Goal: Task Accomplishment & Management: Contribute content

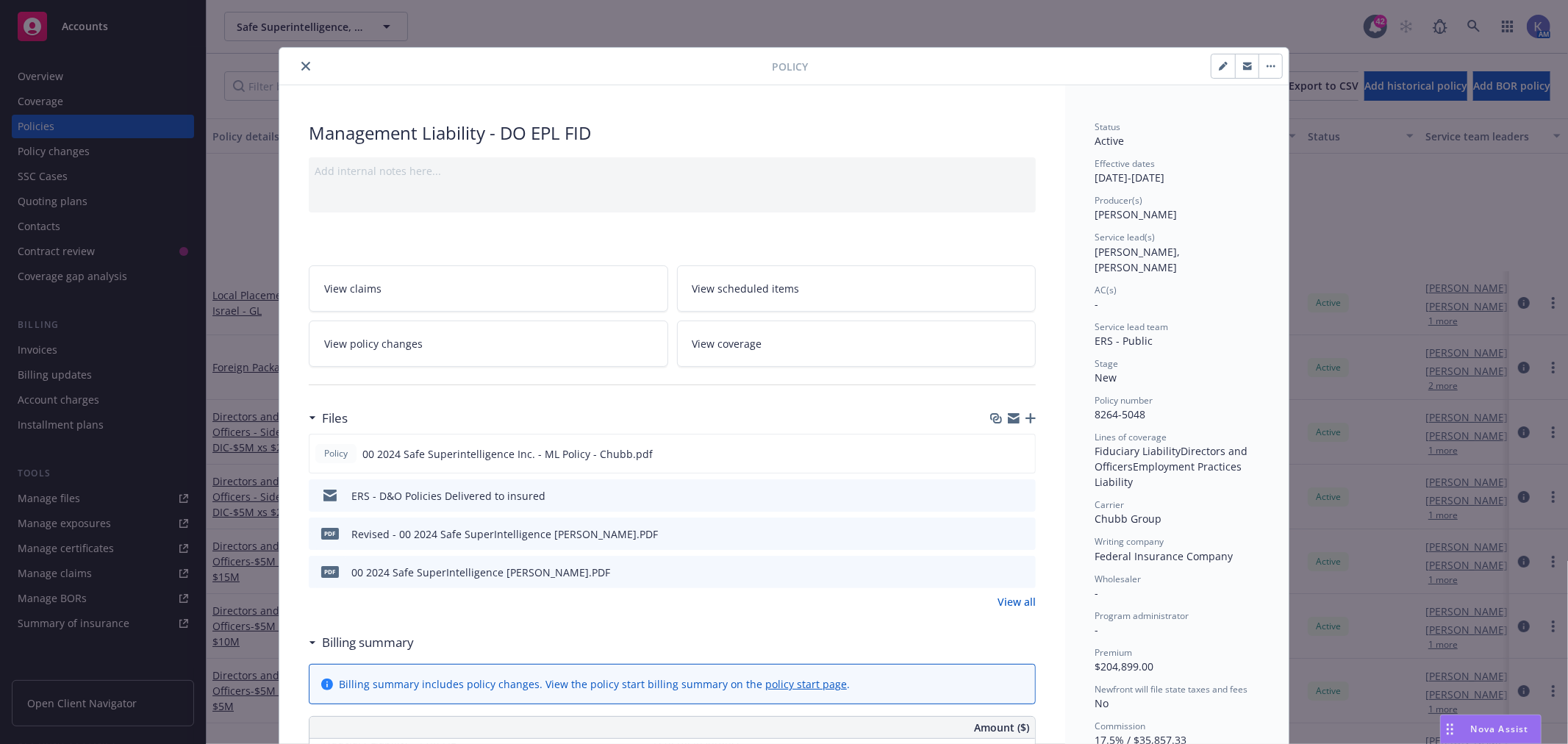
scroll to position [179, 0]
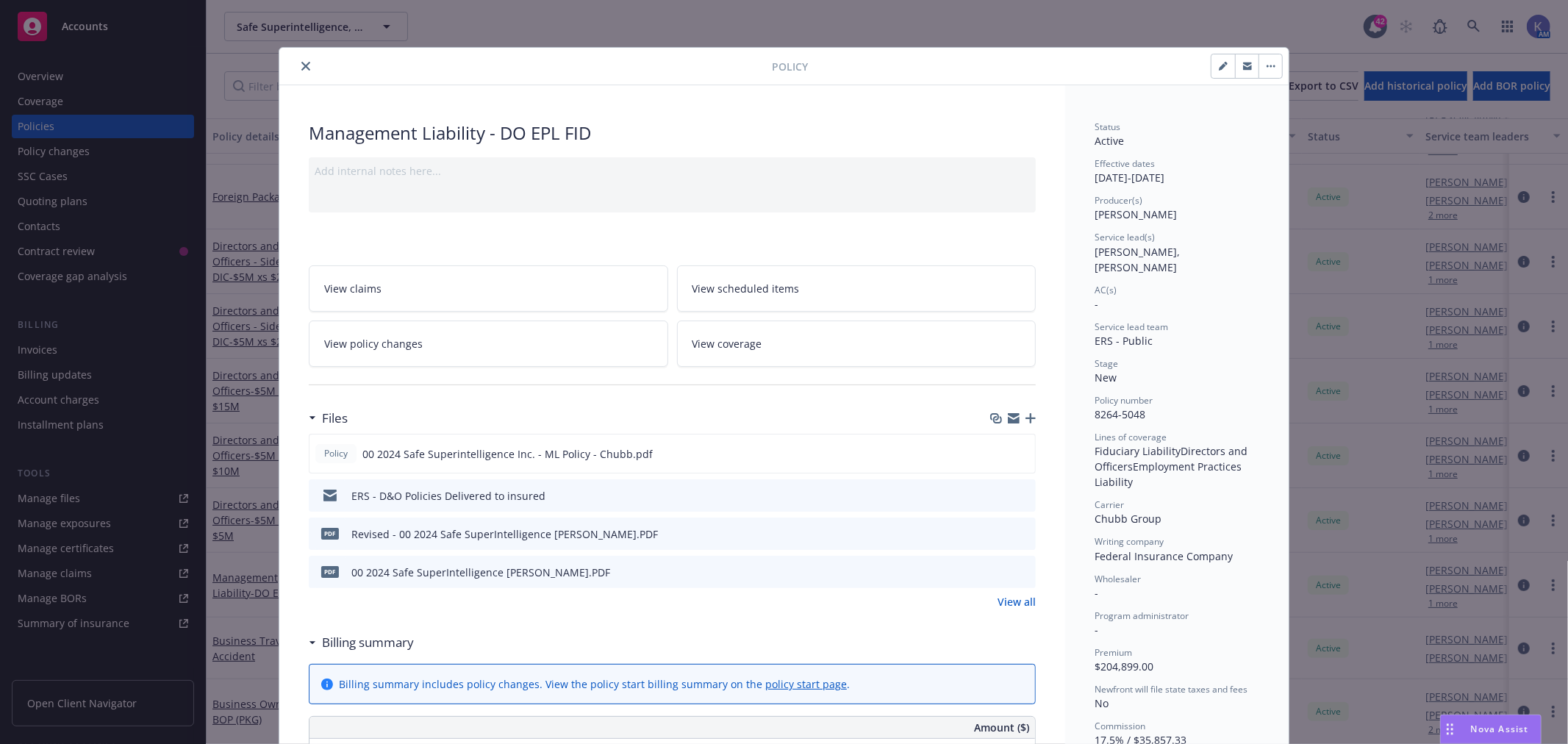
click at [301, 64] on icon "close" at bounding box center [305, 66] width 8 height 8
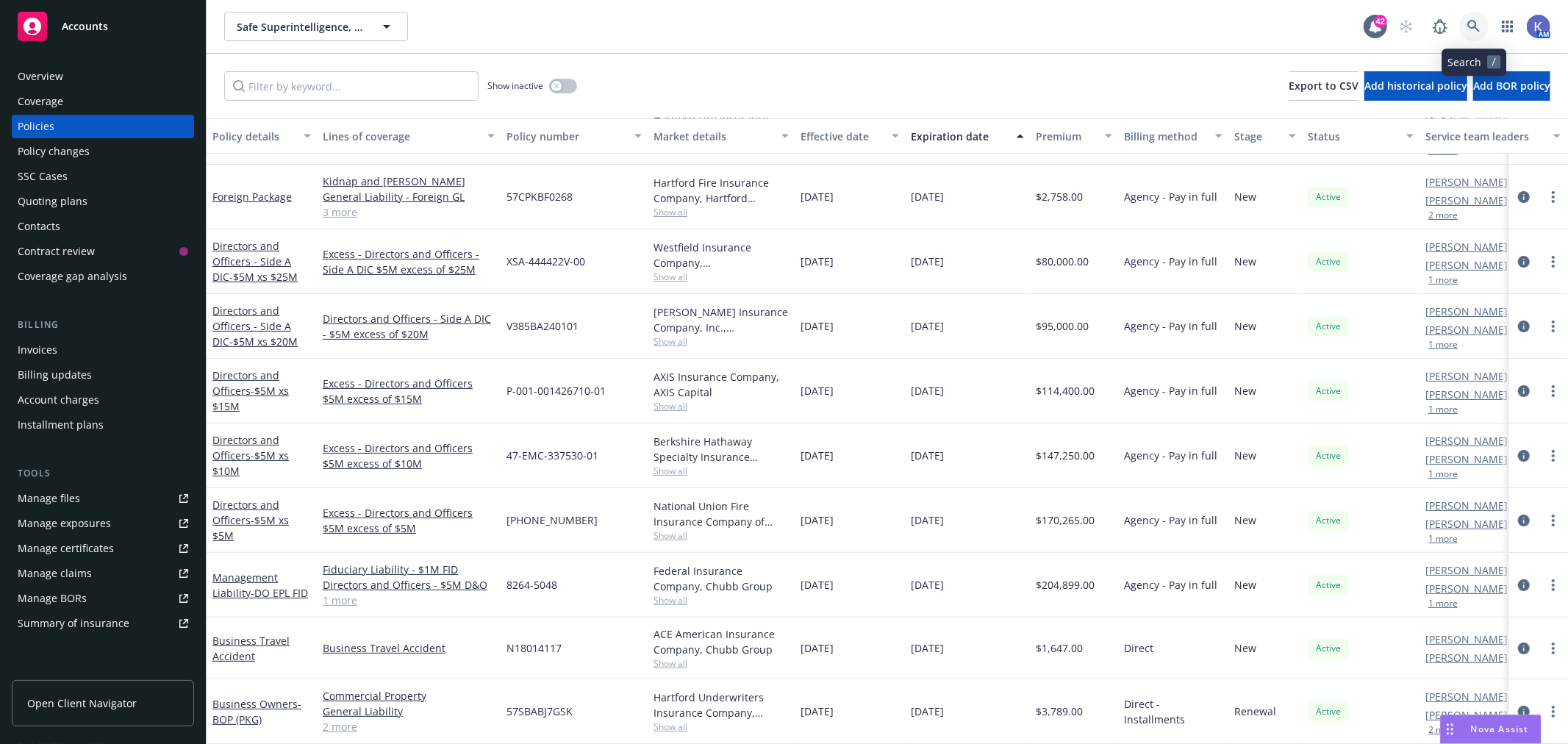
click at [1472, 24] on icon at bounding box center [1474, 26] width 14 height 14
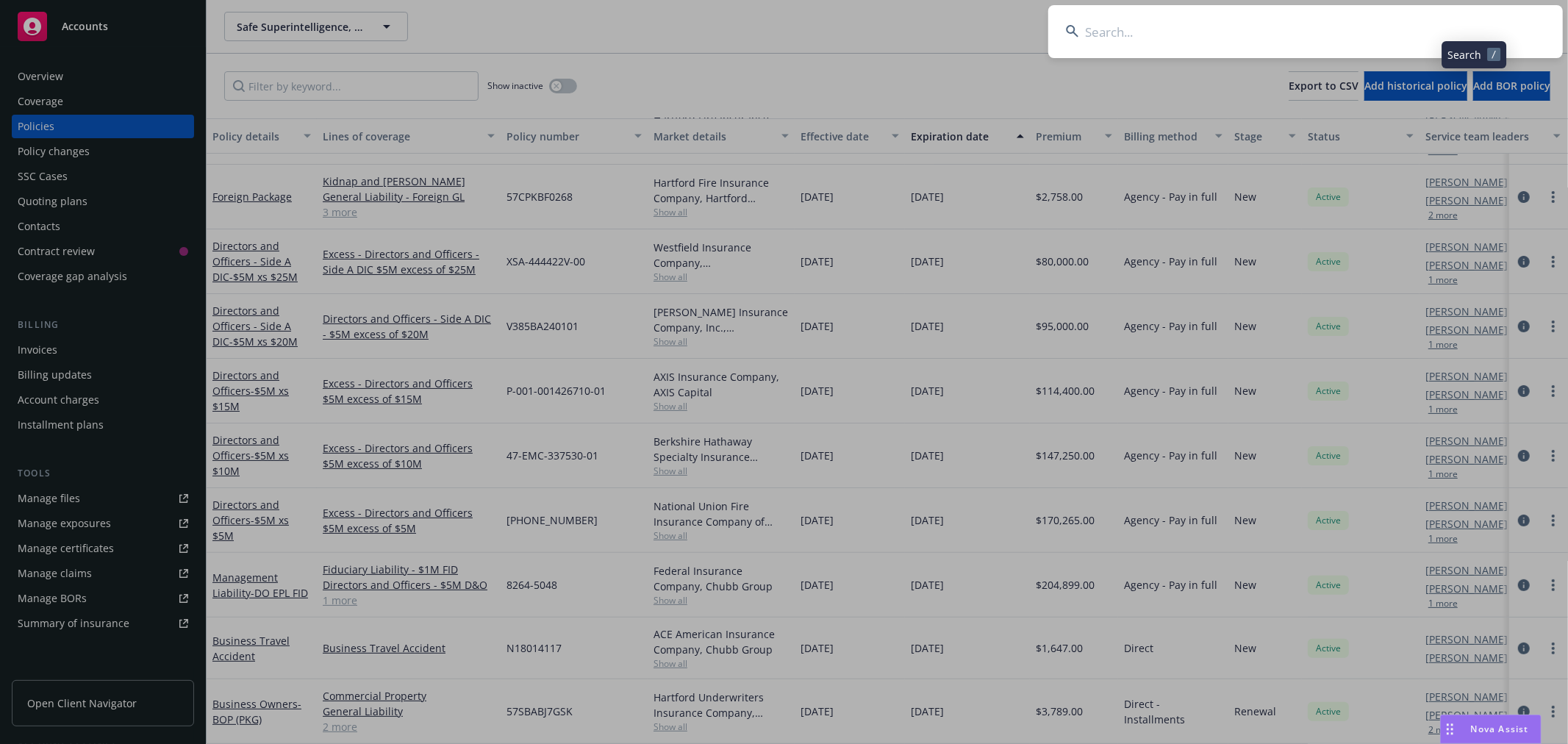
click at [1417, 31] on input at bounding box center [1305, 31] width 514 height 53
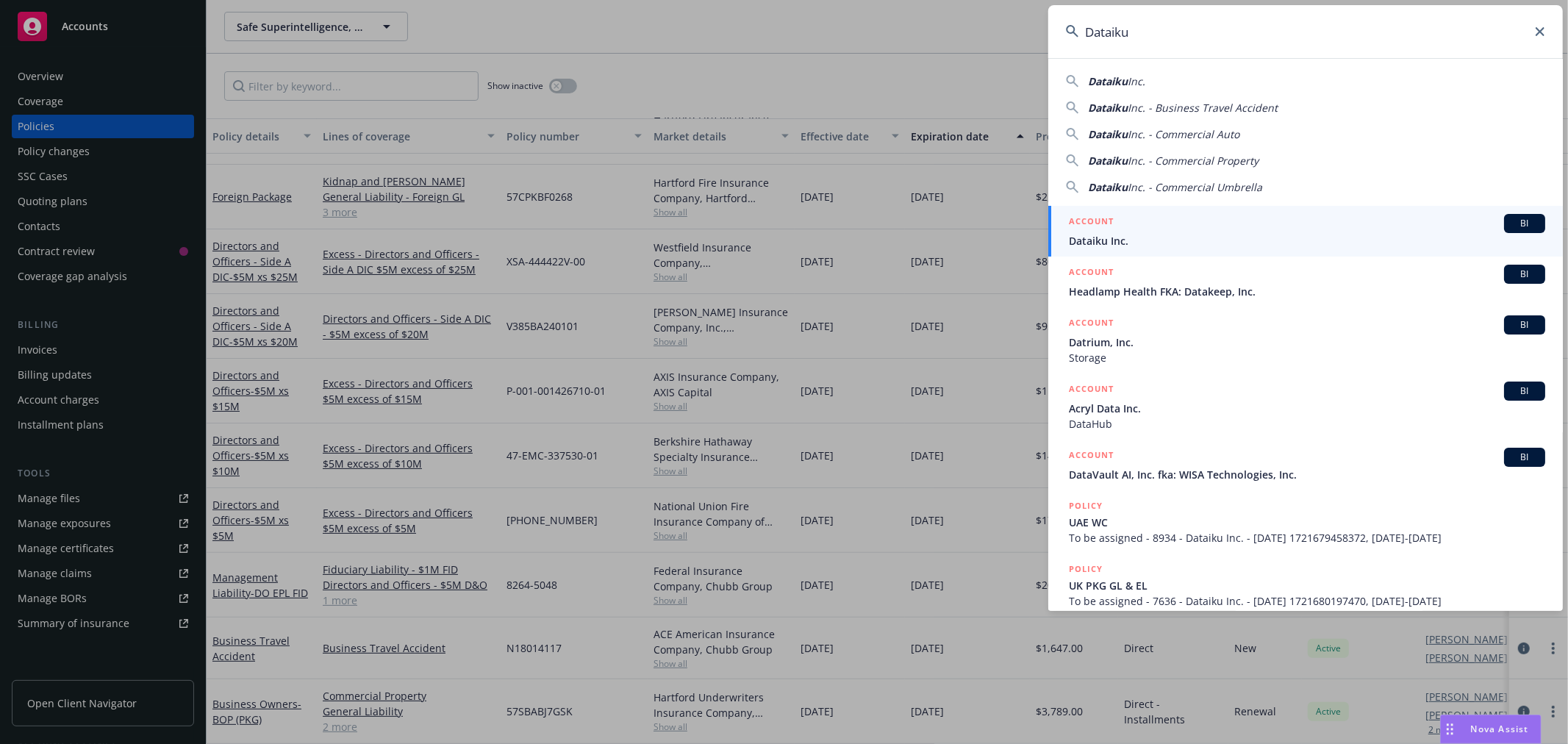
type input "Dataiku"
click at [1114, 238] on span "Dataiku Inc." at bounding box center [1307, 240] width 476 height 15
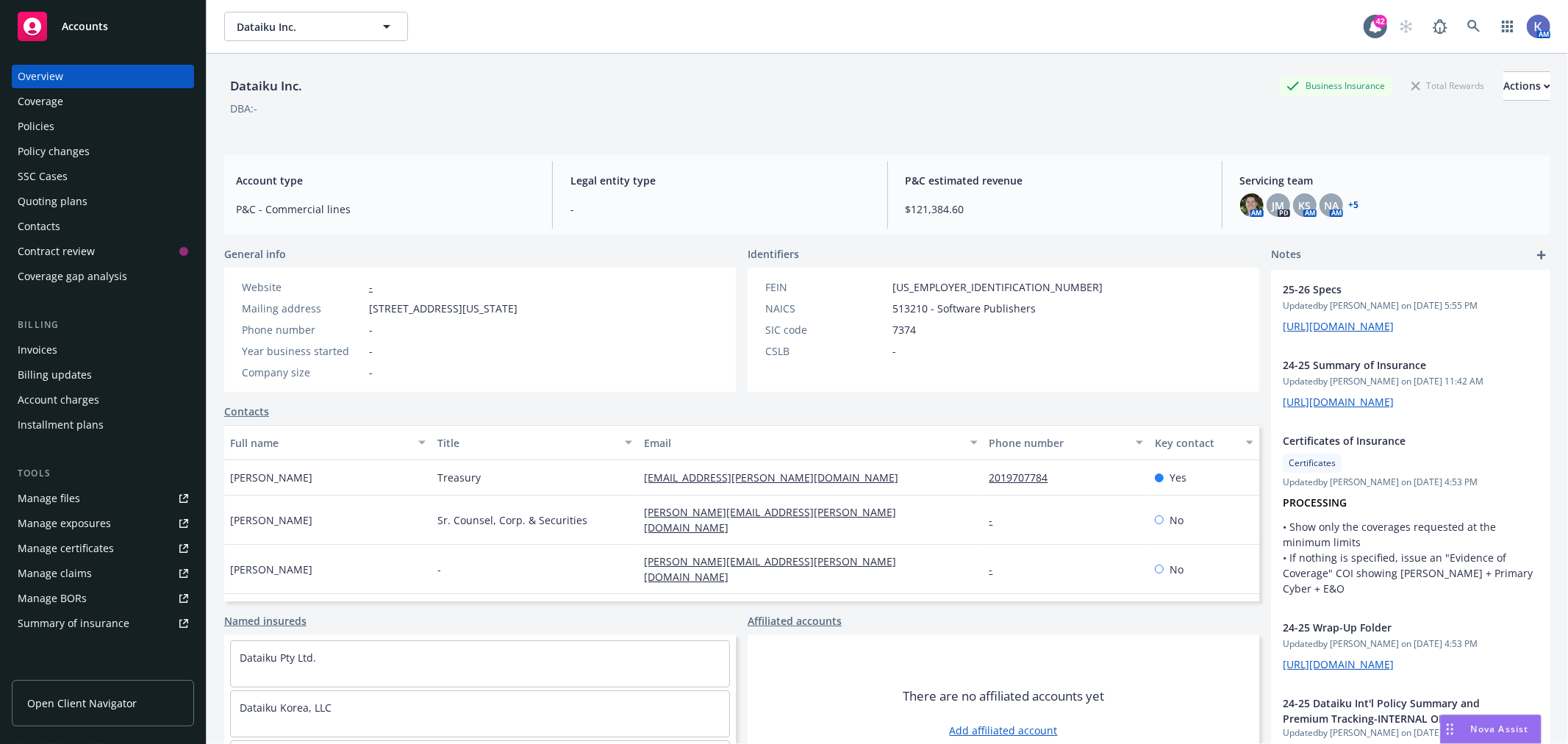
click at [39, 128] on div "Policies" at bounding box center [36, 126] width 36 height 24
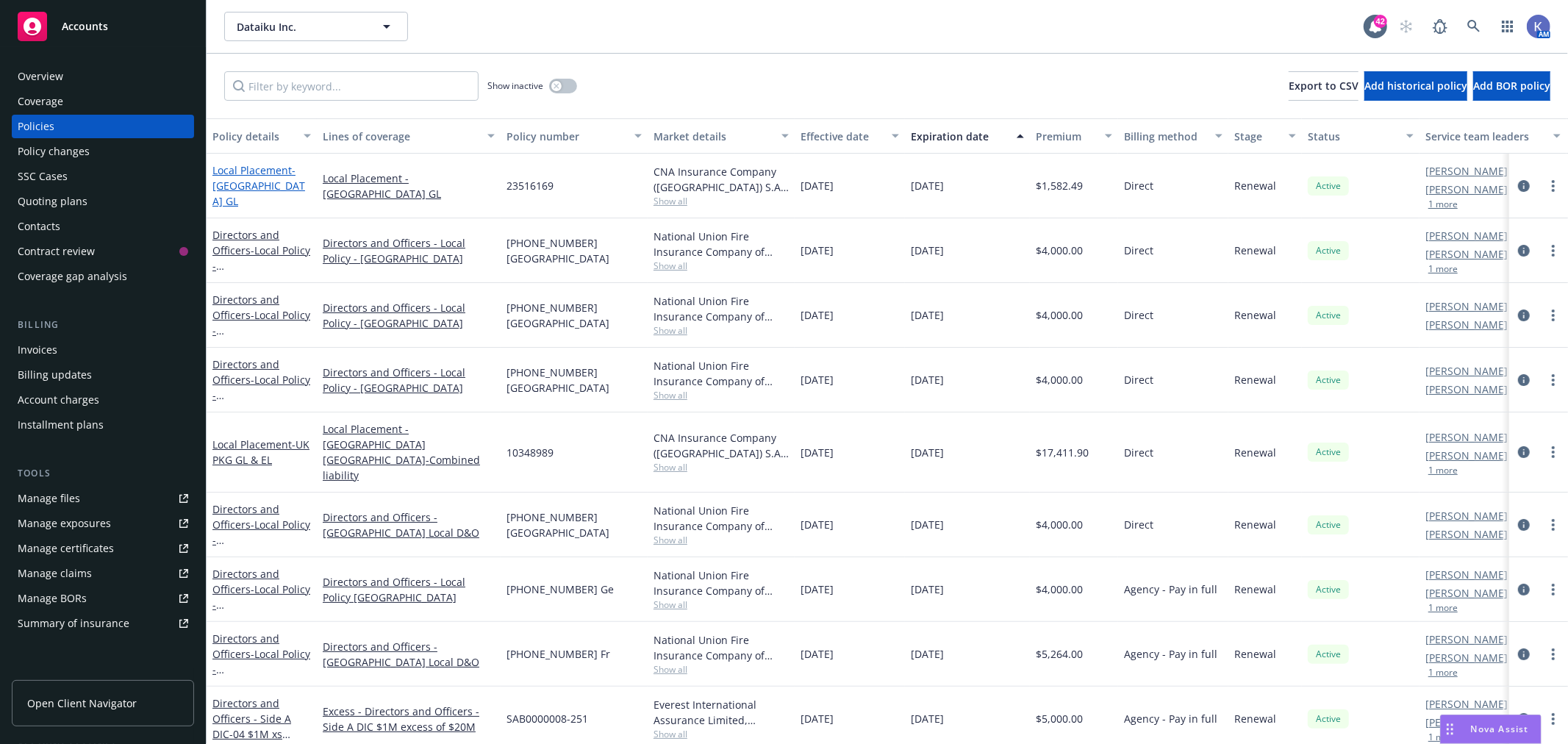
click at [239, 190] on span "- [GEOGRAPHIC_DATA] GL" at bounding box center [258, 185] width 92 height 45
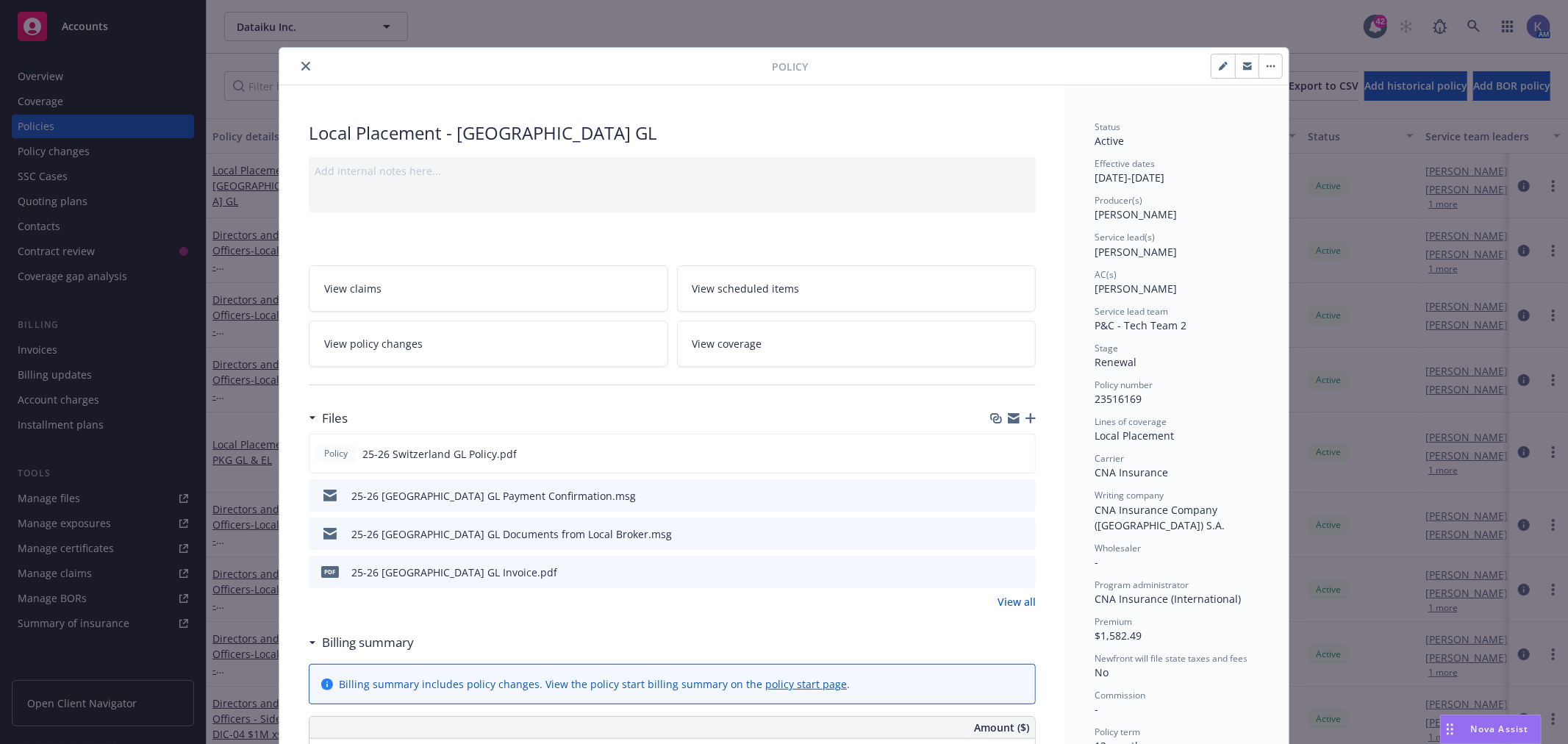
click at [301, 70] on icon "close" at bounding box center [305, 66] width 8 height 8
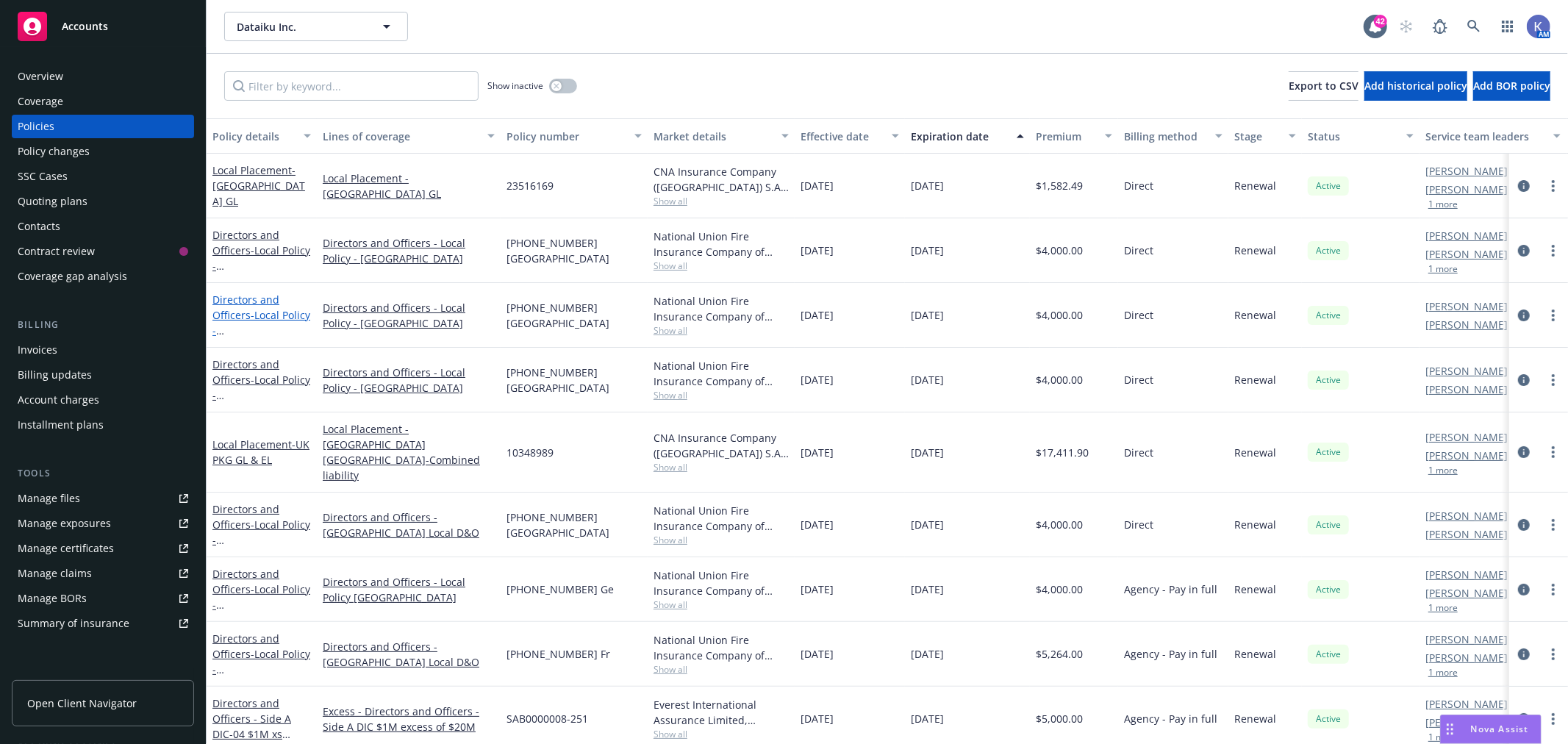
click at [260, 317] on span "- Local Policy - [GEOGRAPHIC_DATA]" at bounding box center [261, 338] width 98 height 60
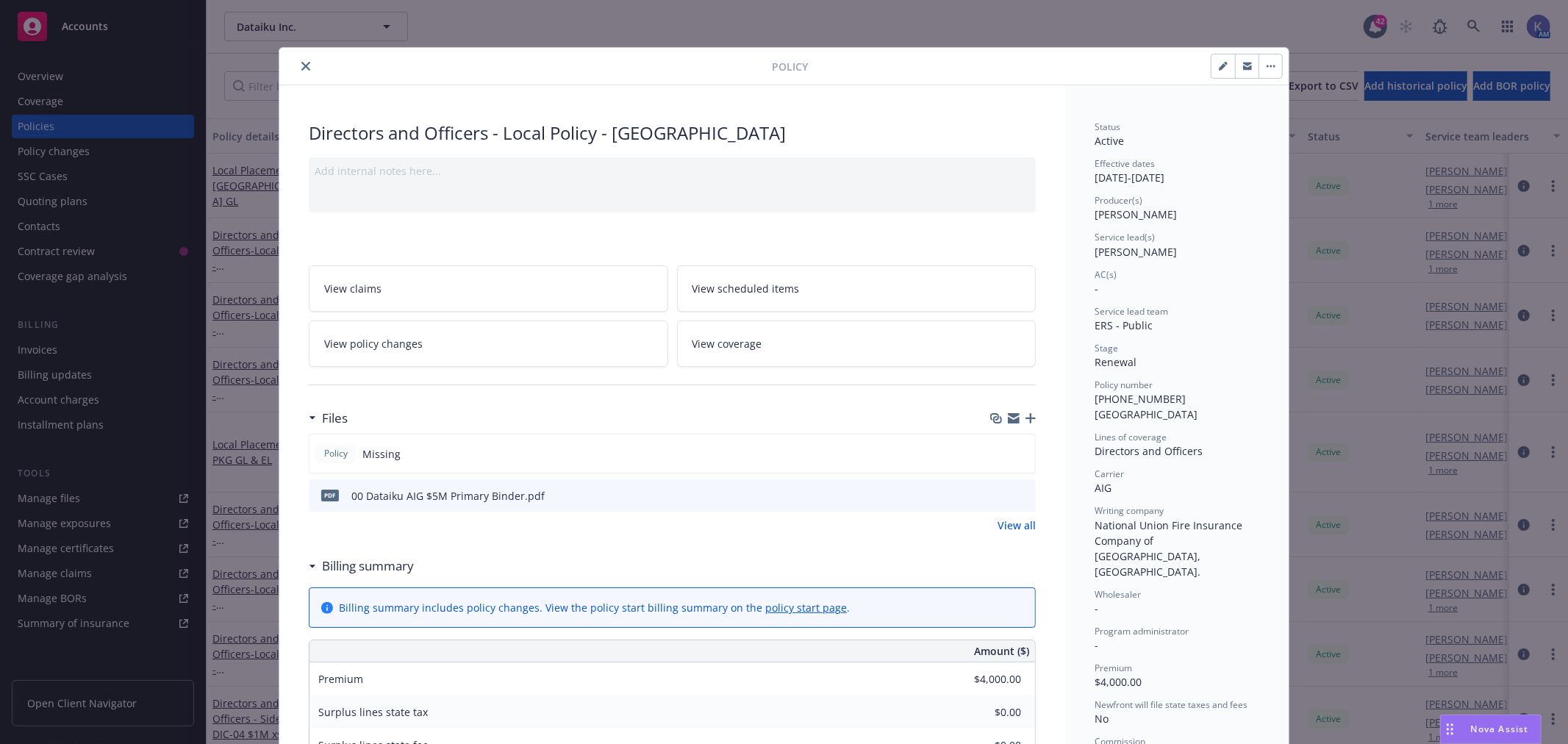
click at [1026, 419] on icon "button" at bounding box center [1031, 418] width 10 height 10
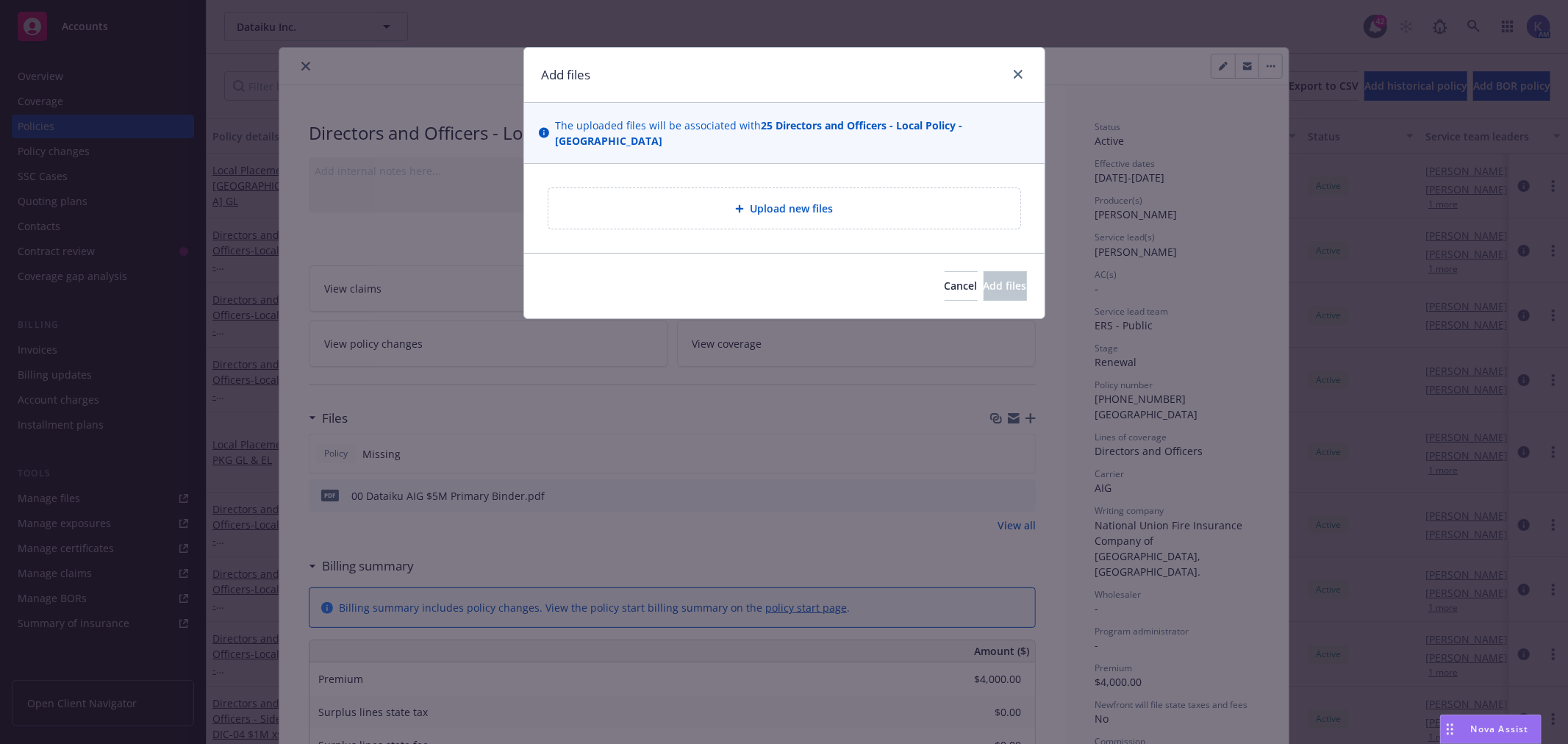
type textarea "x"
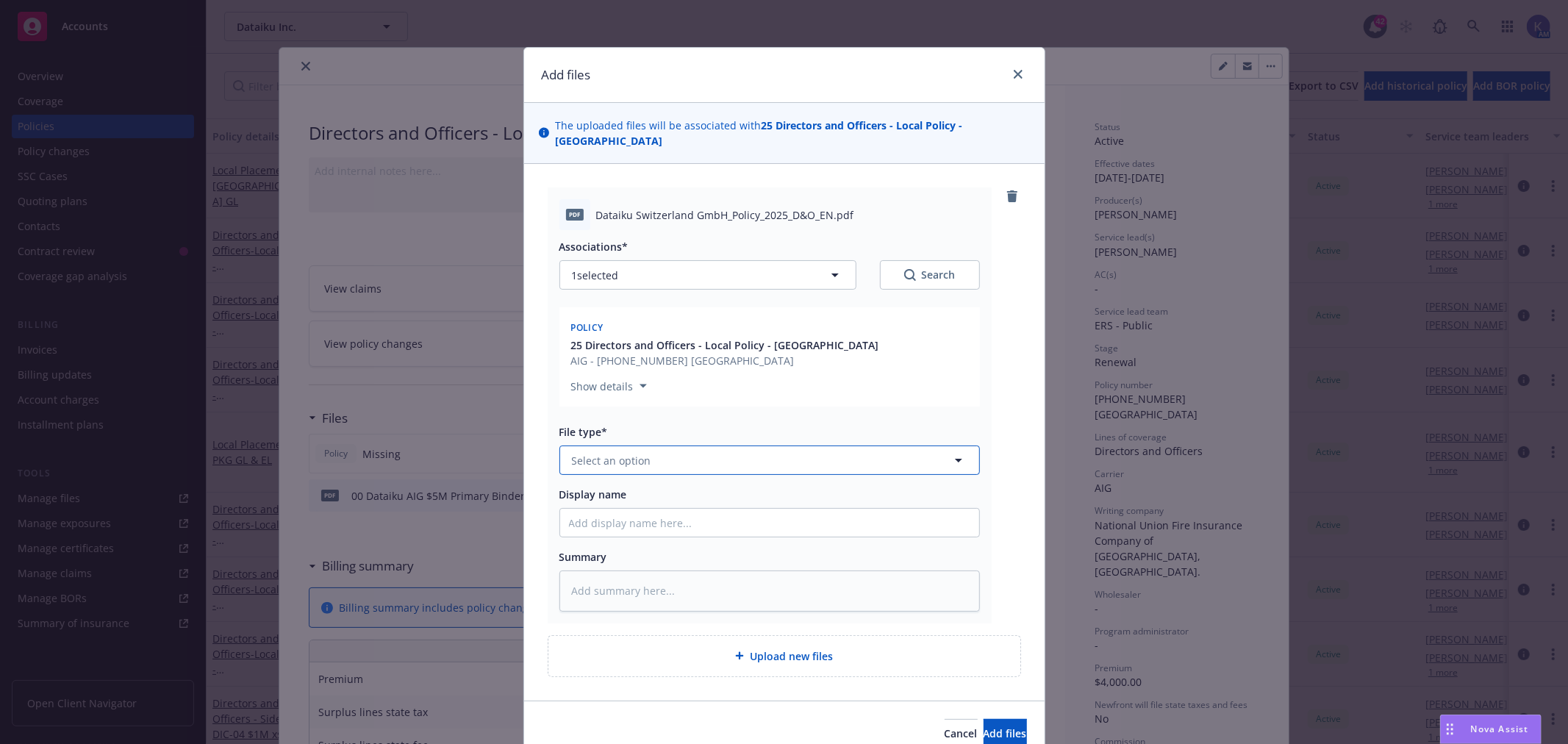
click at [708, 445] on button "Select an option" at bounding box center [769, 460] width 421 height 30
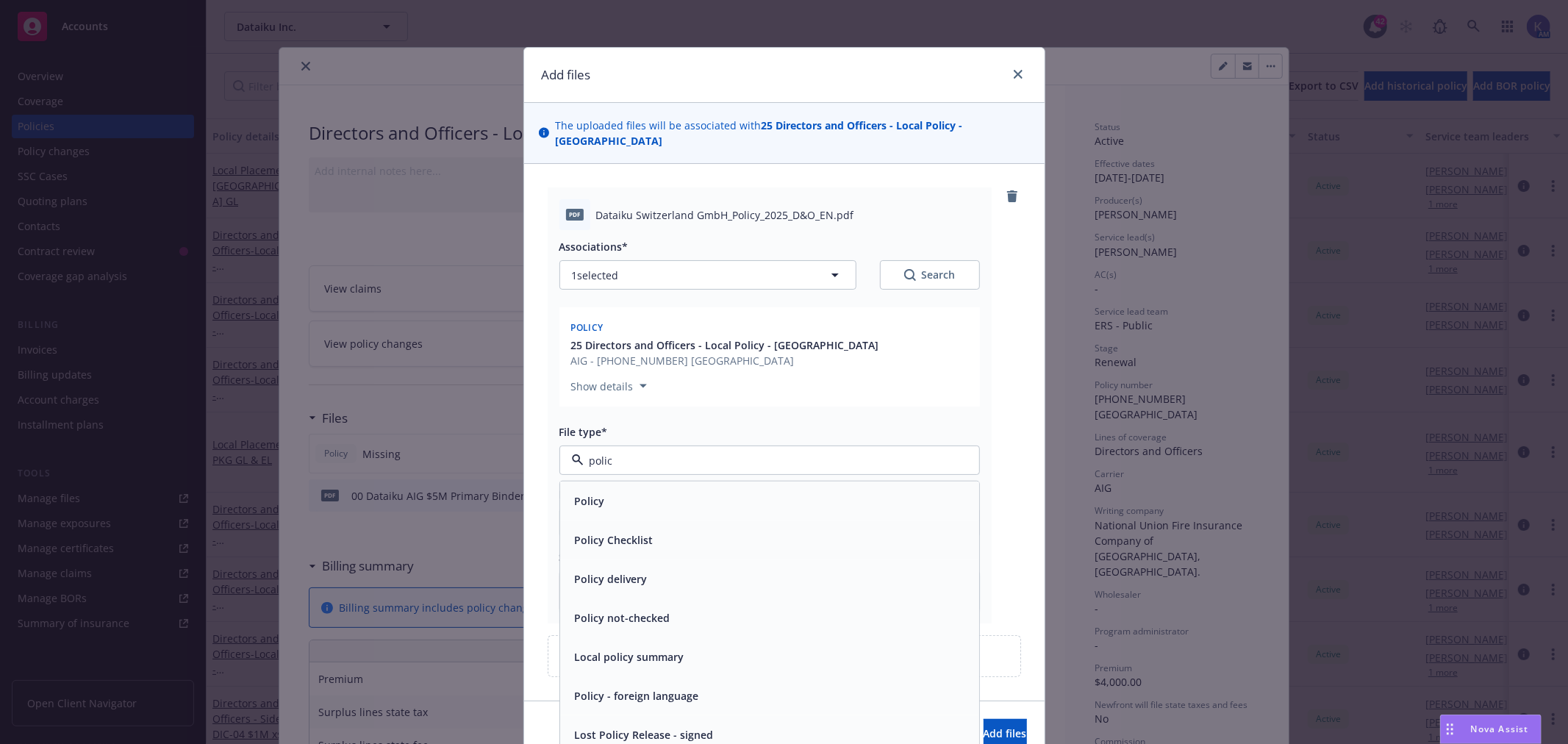
type input "policy"
click at [707, 490] on div "Policy" at bounding box center [769, 500] width 401 height 21
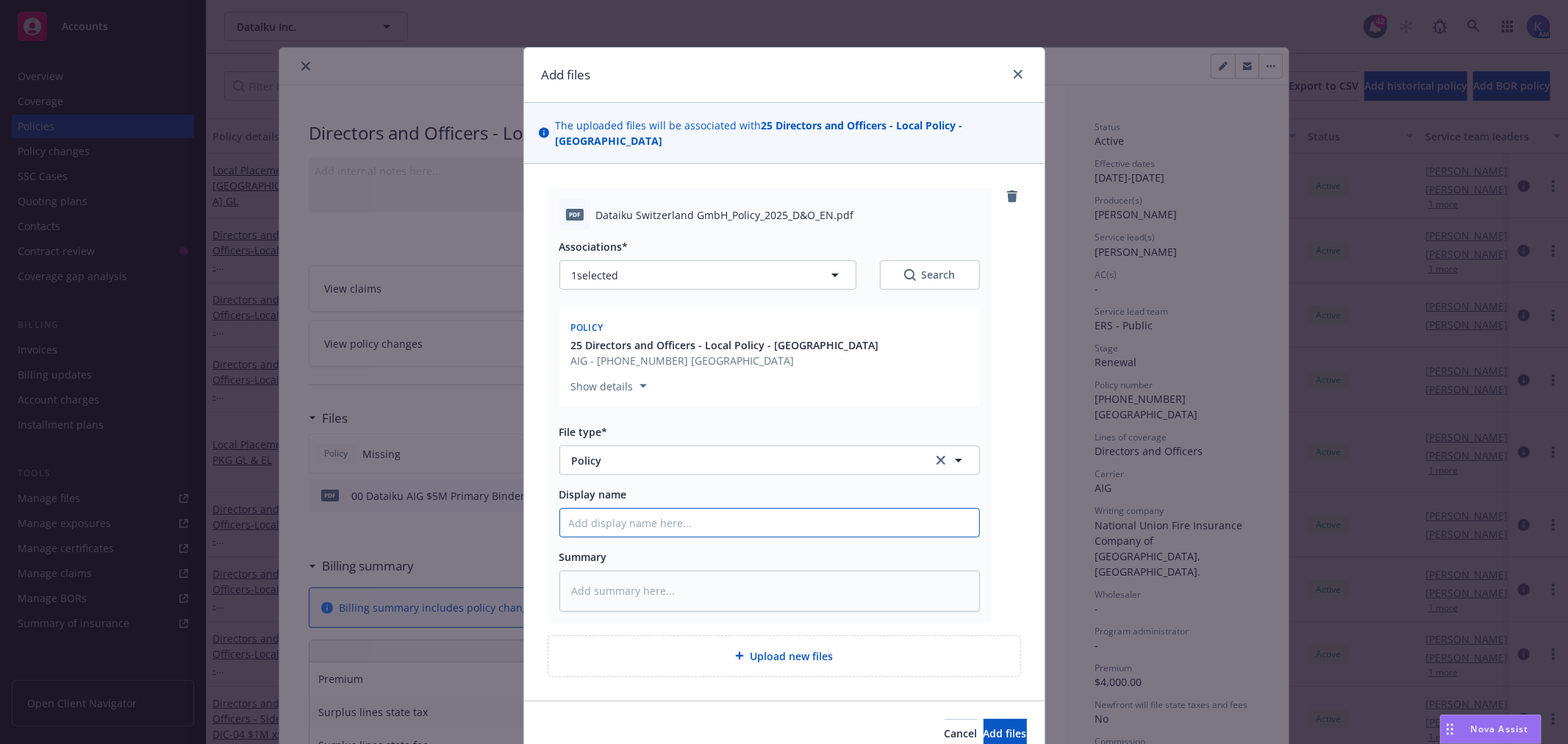
click at [651, 509] on input "Display name" at bounding box center [769, 522] width 419 height 28
click at [985, 337] on div "pdf Dataiku Switzerland GmbH_Policy_2025_D&O_EN.pdf Associations* 1 selected Se…" at bounding box center [784, 405] width 473 height 435
click at [986, 726] on span "Add files" at bounding box center [1004, 733] width 43 height 14
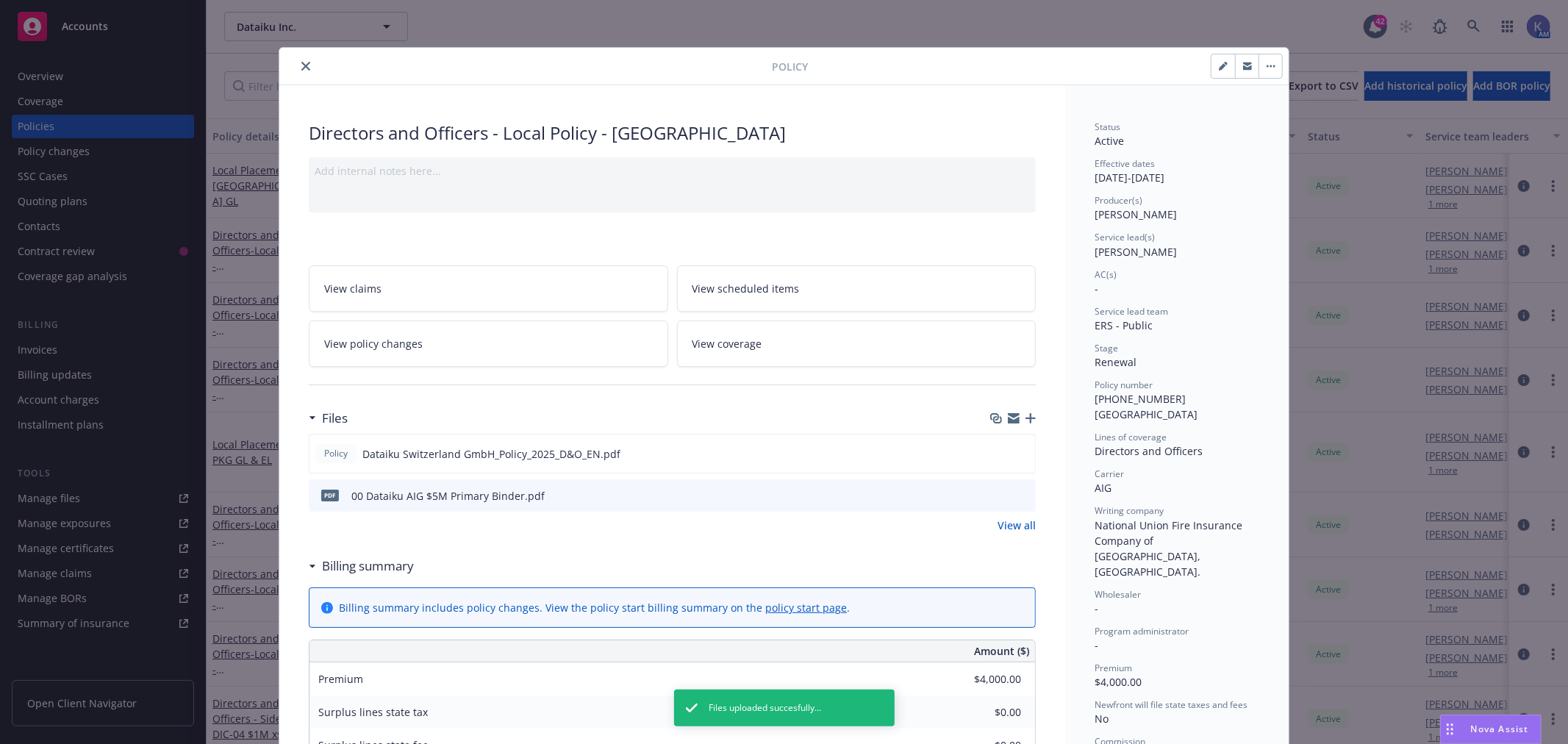
click at [1026, 413] on icon "button" at bounding box center [1031, 418] width 10 height 10
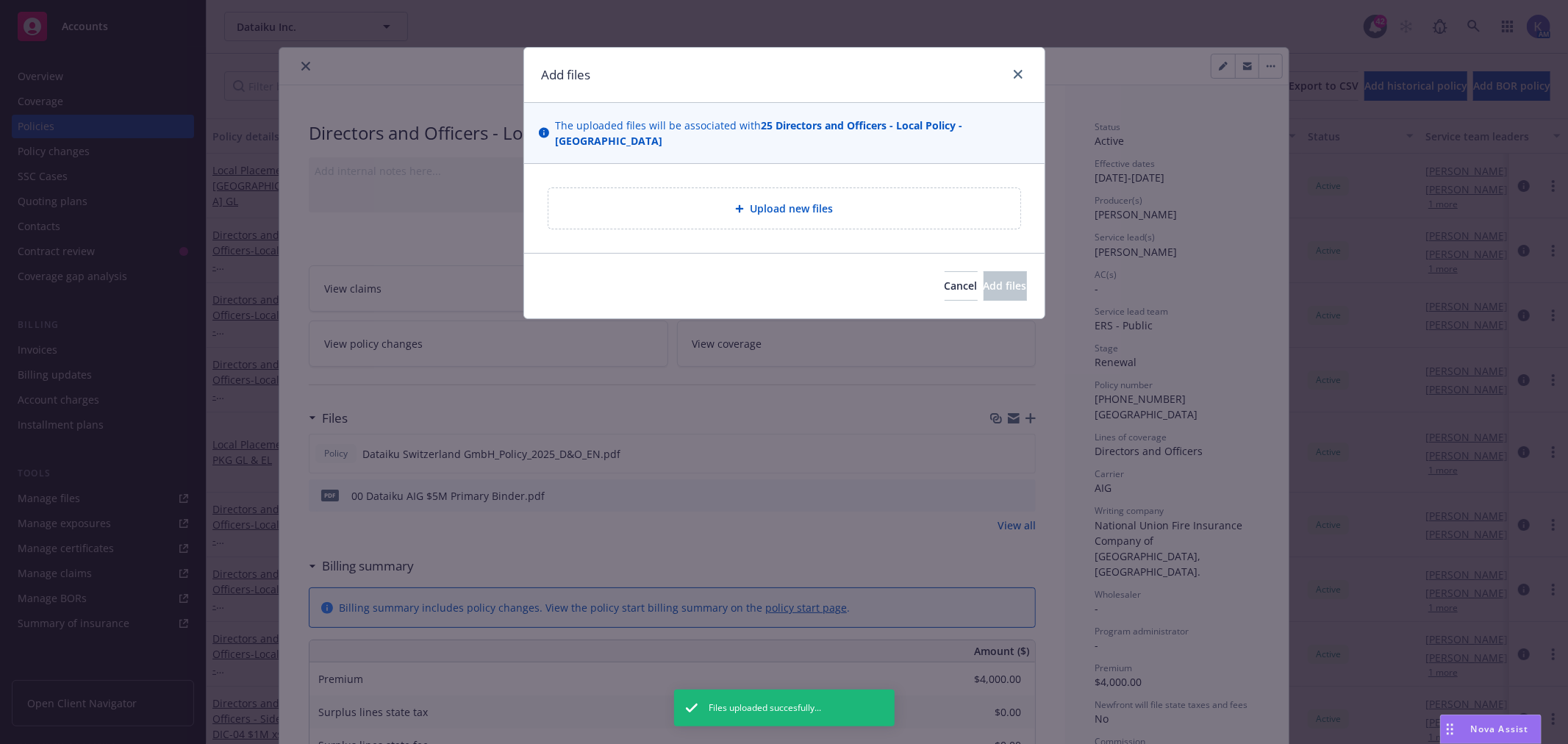
type textarea "x"
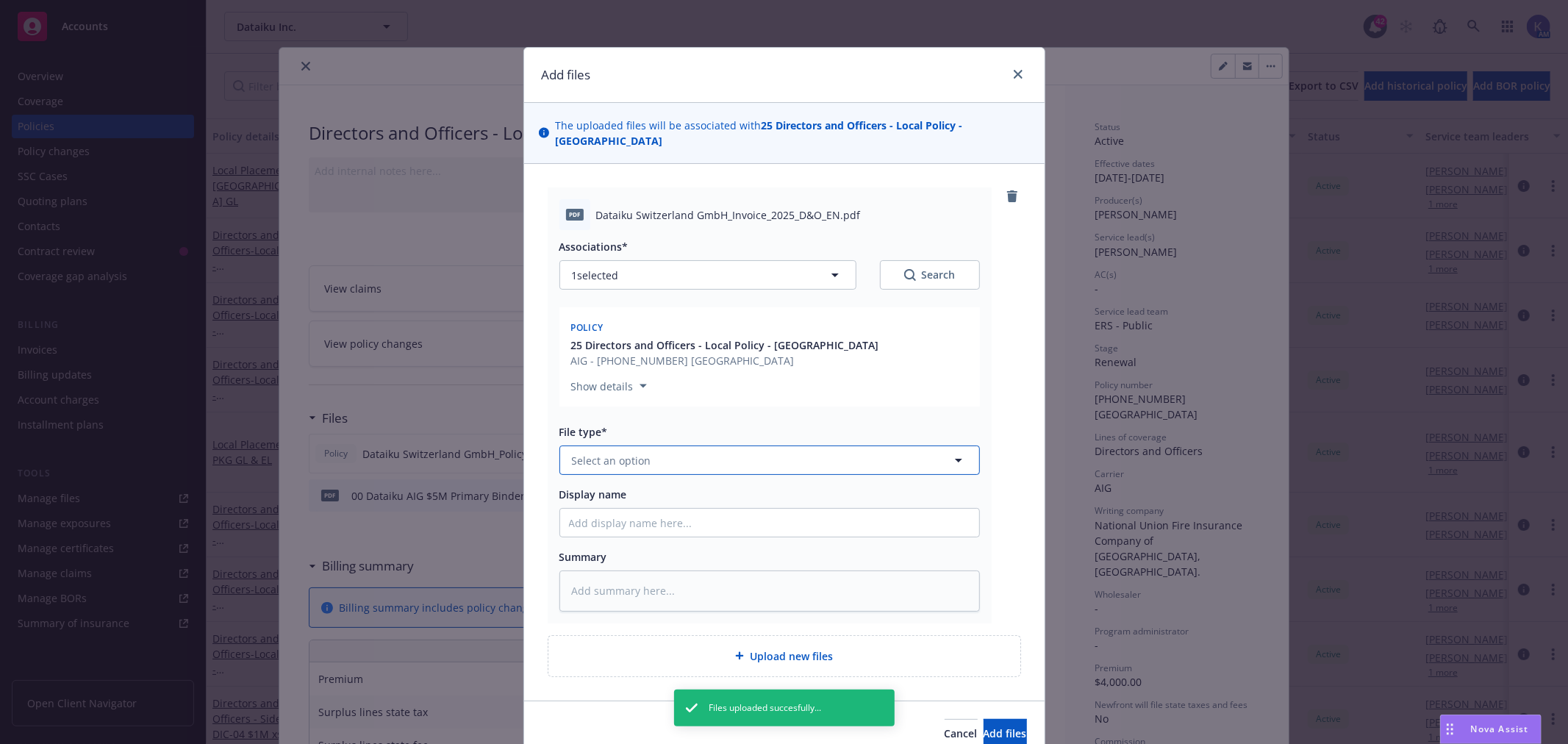
click at [644, 445] on button "Select an option" at bounding box center [769, 460] width 421 height 30
type input "in"
type textarea "x"
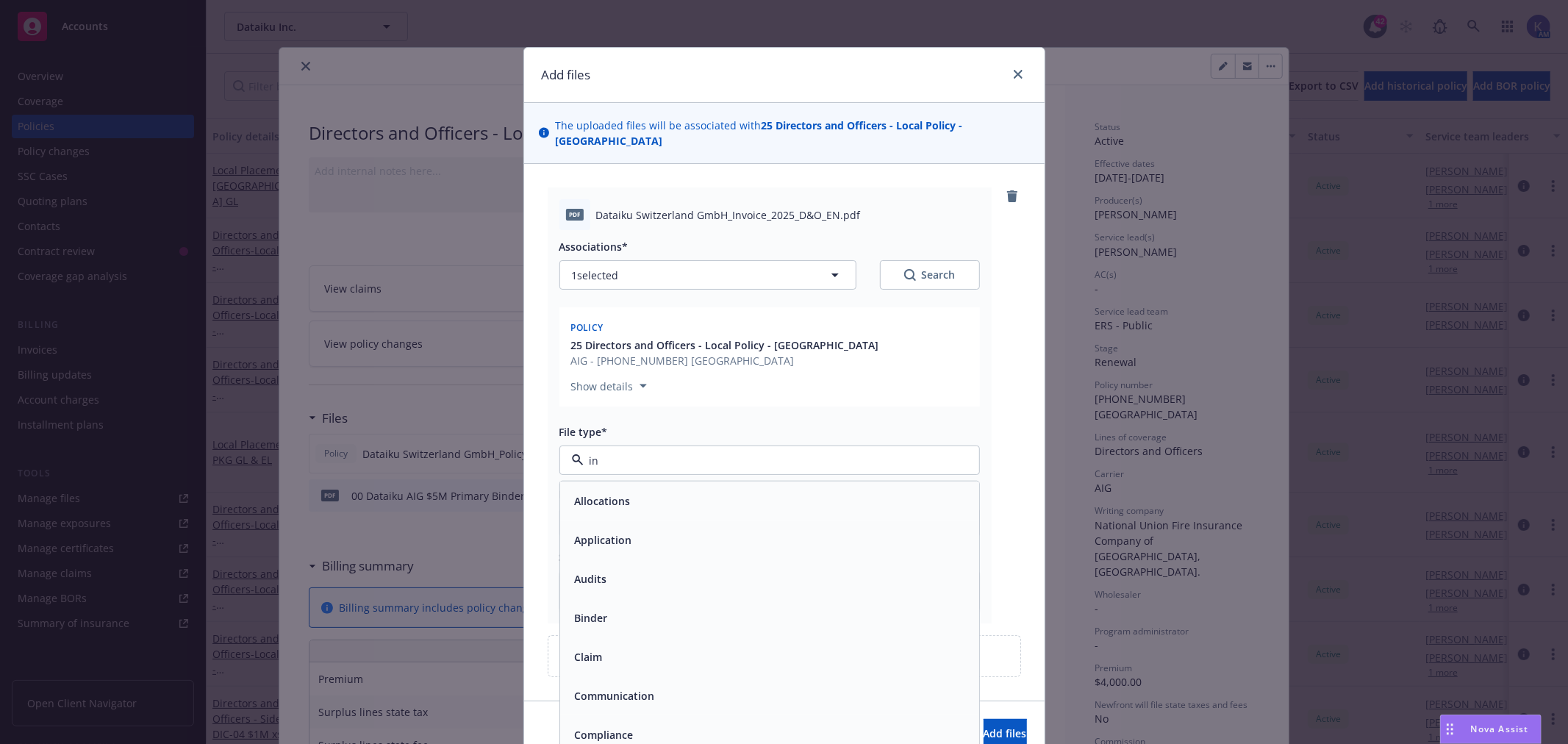
type input "inv"
click at [655, 532] on span "Invoice - Third Party" at bounding box center [625, 540] width 102 height 15
click at [608, 509] on input "Display name" at bounding box center [769, 522] width 419 height 28
type textarea "x"
type input "L"
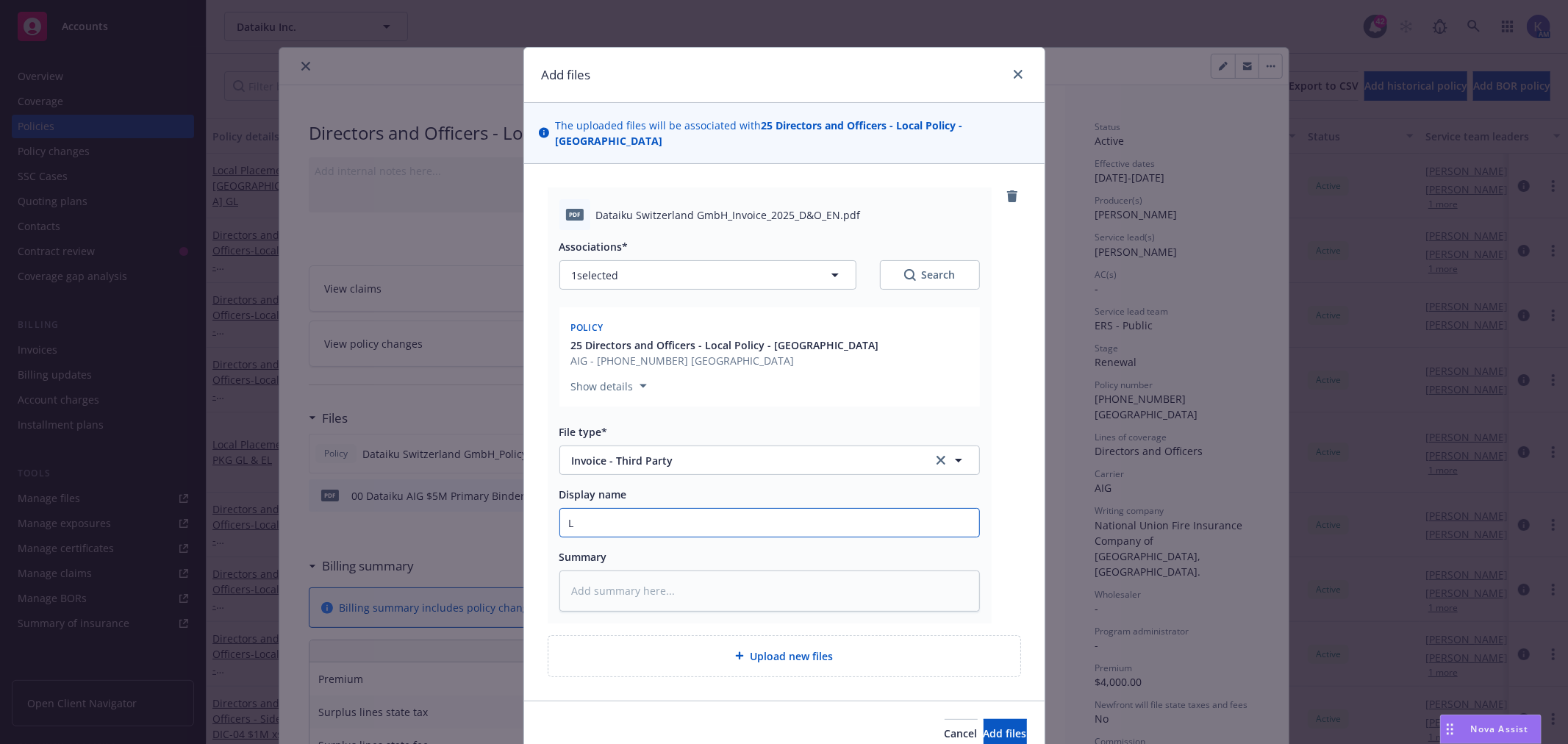
type textarea "x"
type input "Lo"
type textarea "x"
type input "Loc"
type textarea "x"
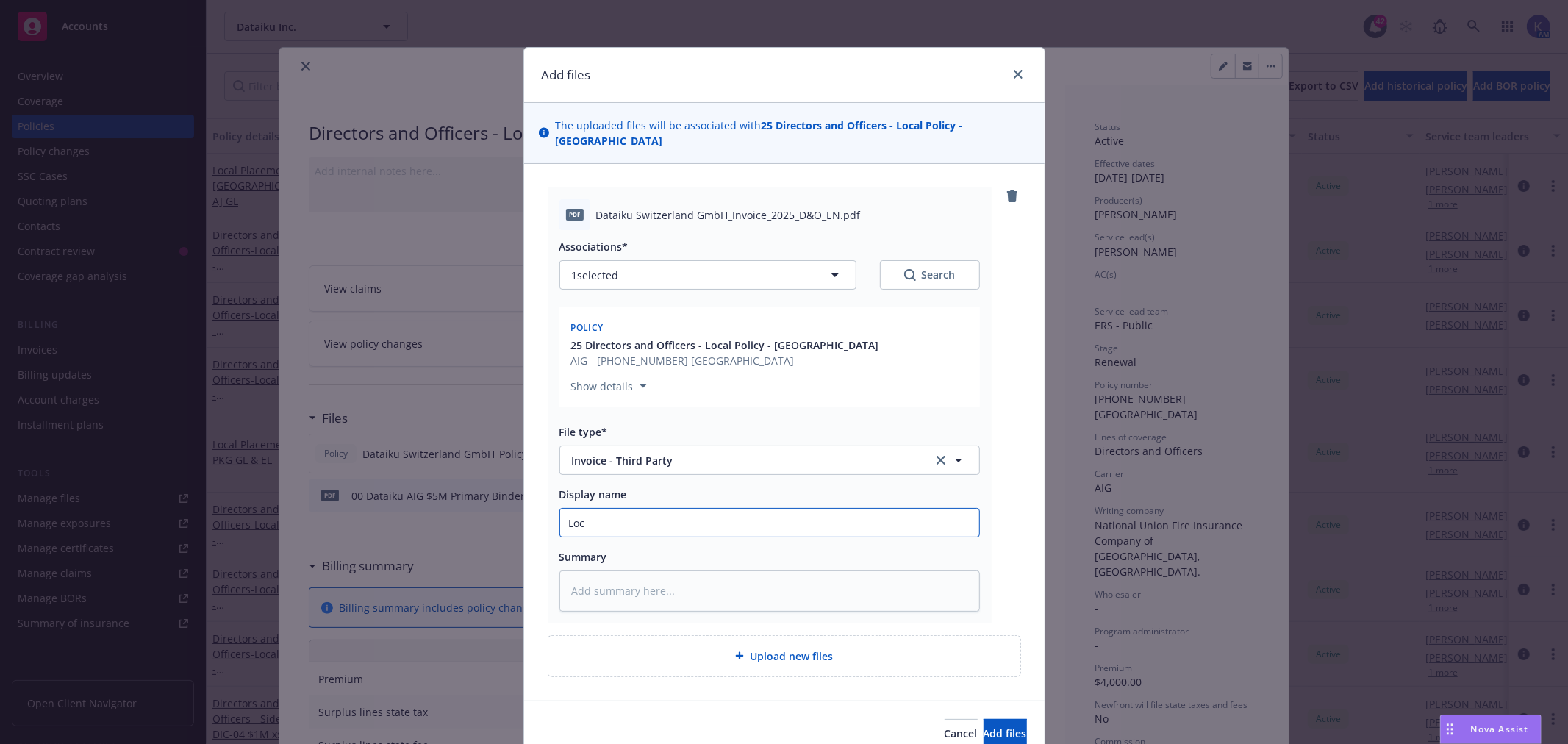
type input "Loca"
type textarea "x"
type input "Local"
type textarea "x"
type input "Local I"
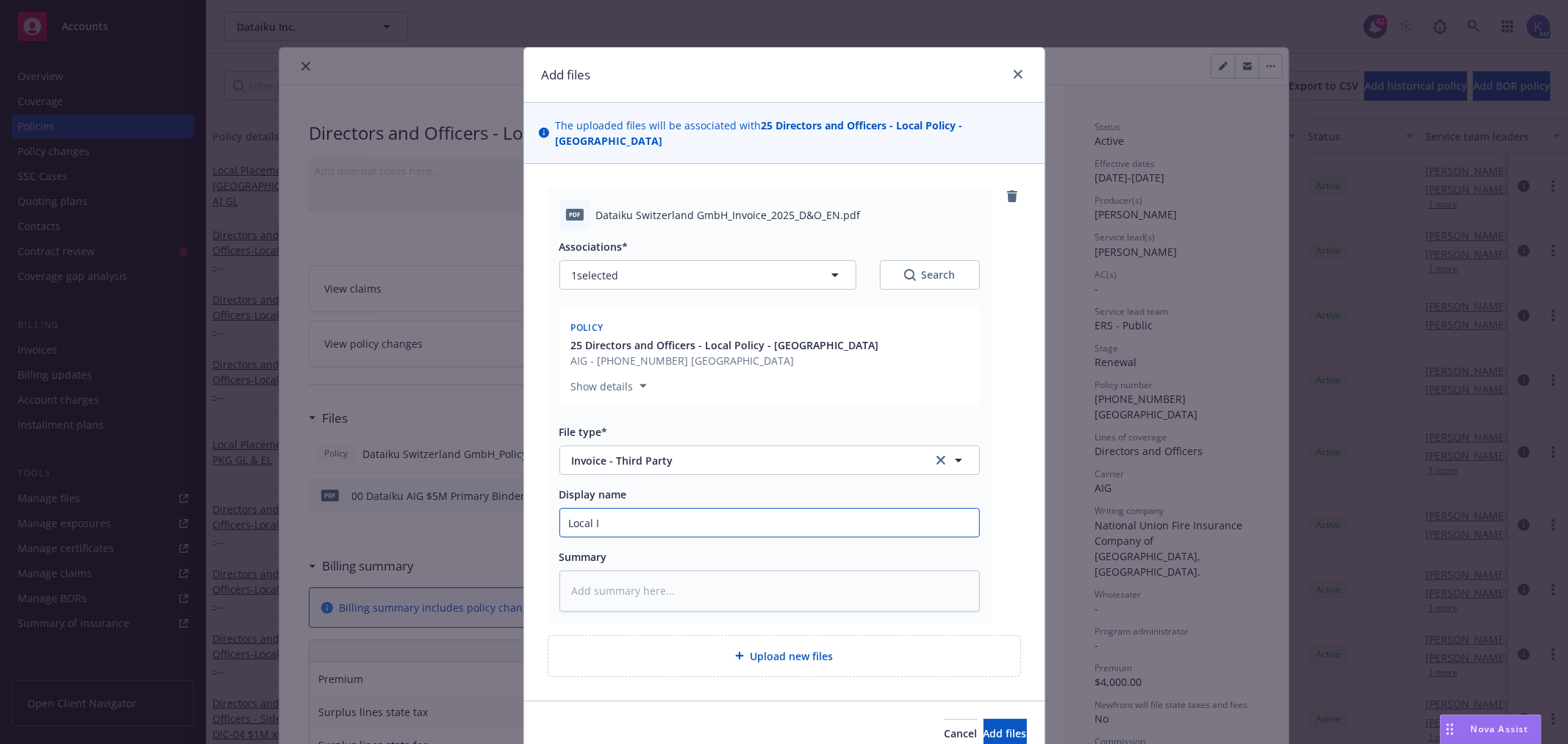
type textarea "x"
type input "Local In"
type textarea "x"
type input "Local Inv"
type textarea "x"
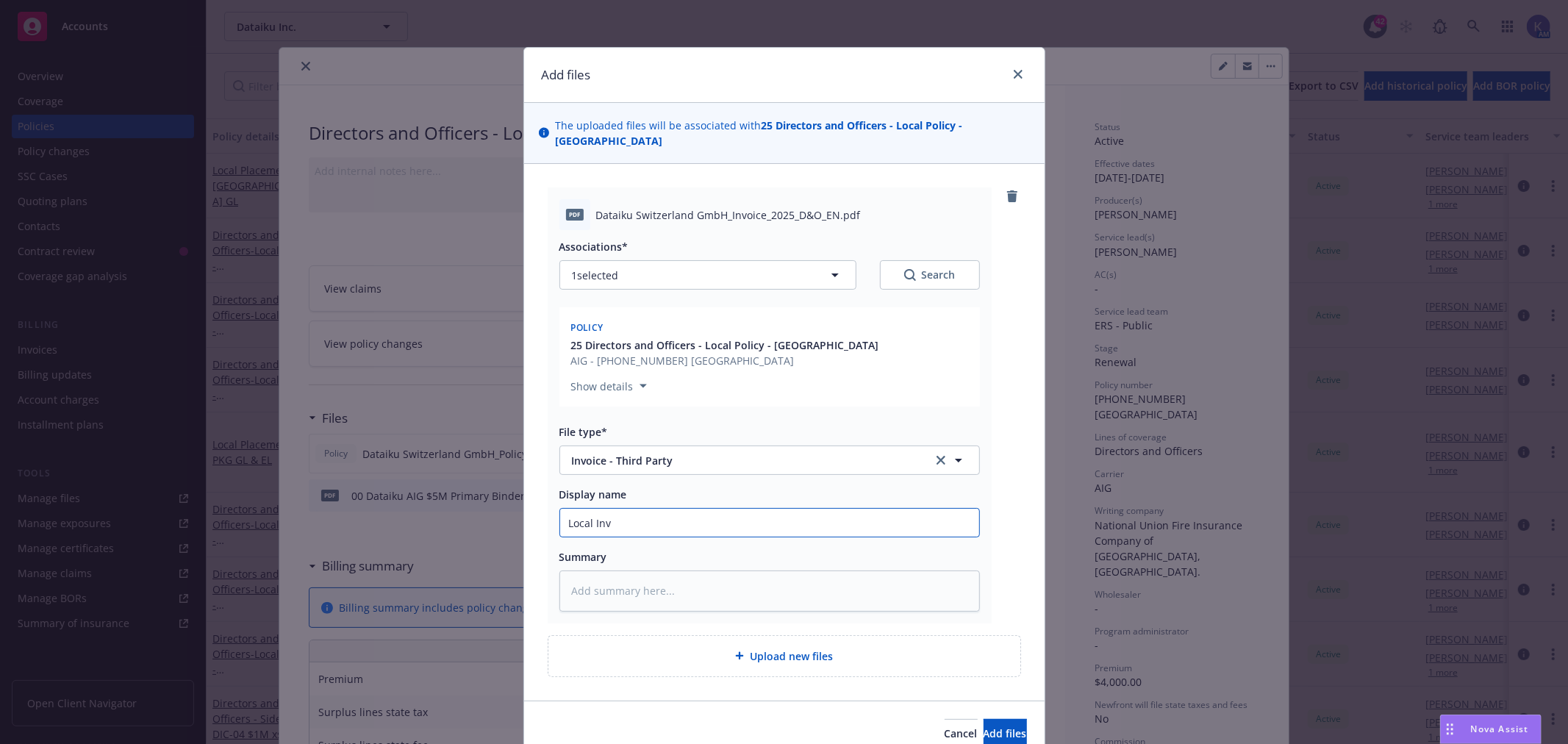
type input "Local Invo"
type textarea "x"
type input "Local Invoi"
type textarea "x"
type input "Local Invoic"
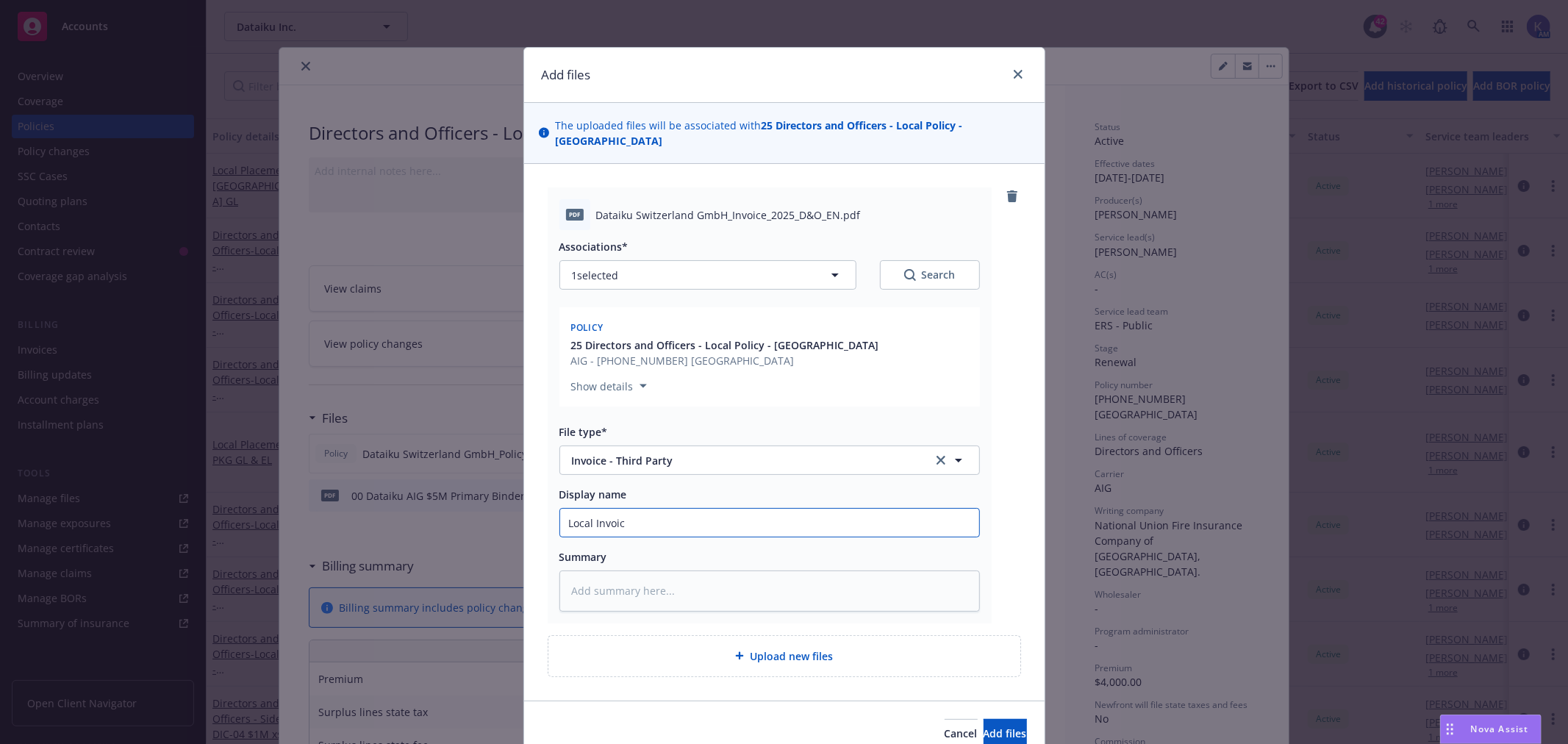
type textarea "x"
type input "Local Invoice"
type textarea "x"
type input "Local Invoice"
drag, startPoint x: 821, startPoint y: 328, endPoint x: 760, endPoint y: 328, distance: 61.0
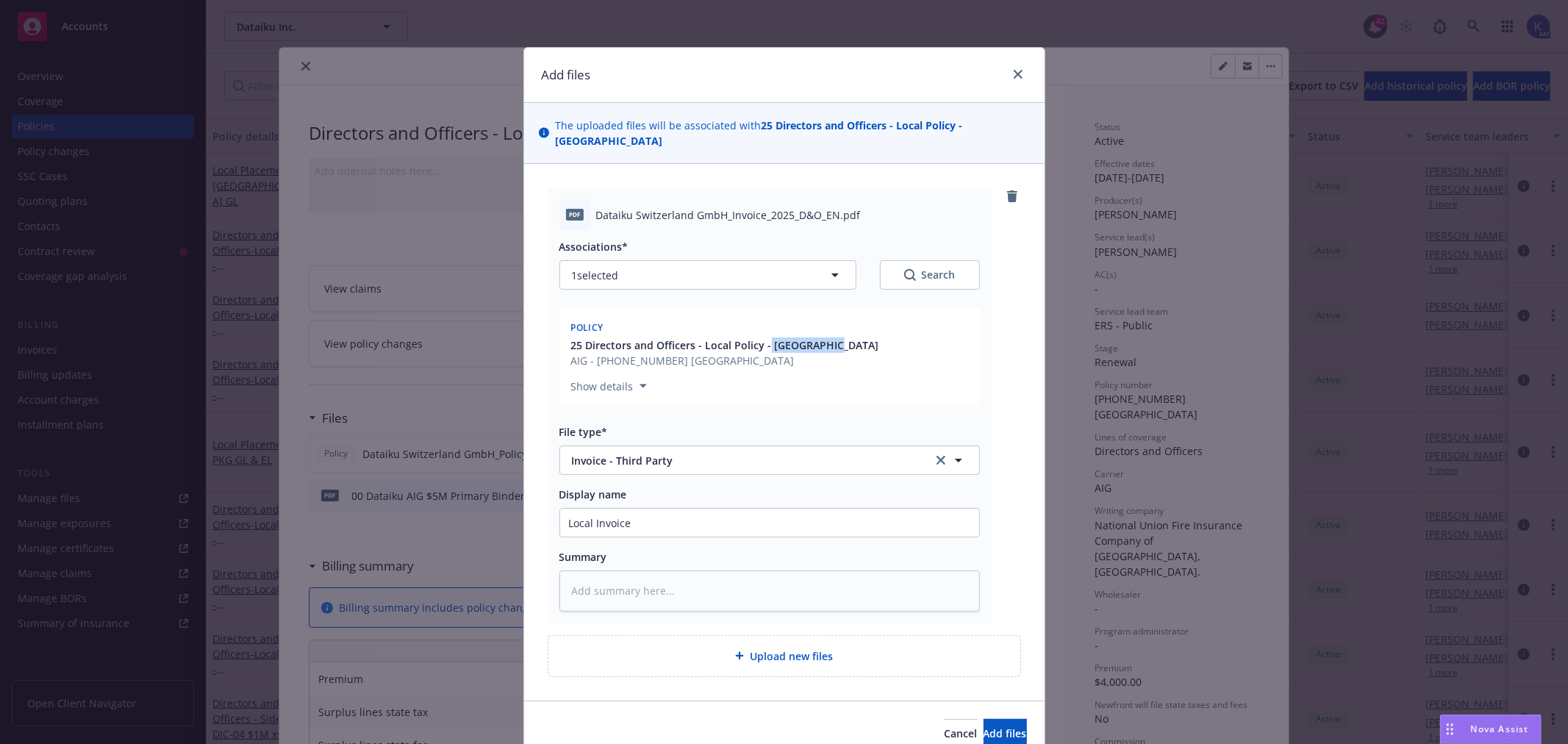
click at [760, 338] on div "25 Directors and Officers - Local Policy - [GEOGRAPHIC_DATA] AIG - [PHONE_NUMBE…" at bounding box center [769, 353] width 403 height 30
copy span "[GEOGRAPHIC_DATA]"
click at [589, 511] on input "Local Invoice" at bounding box center [769, 522] width 419 height 28
paste input "[GEOGRAPHIC_DATA]"
type textarea "x"
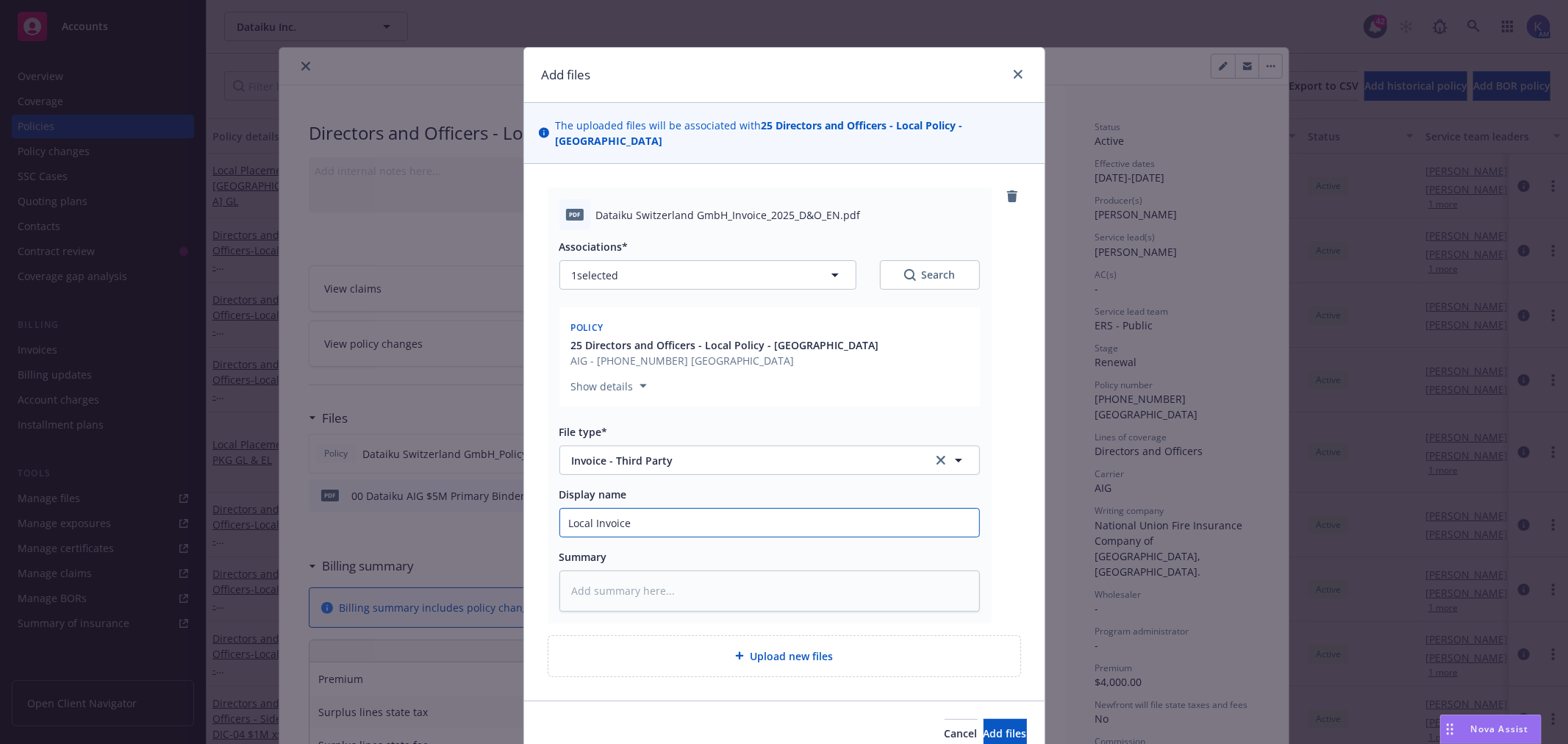
type input "Local SwitzerlandInvoice"
type textarea "x"
type input "Local [GEOGRAPHIC_DATA] Invoice"
click at [593, 509] on input "Local [GEOGRAPHIC_DATA] Invoice" at bounding box center [769, 522] width 419 height 28
type textarea "x"
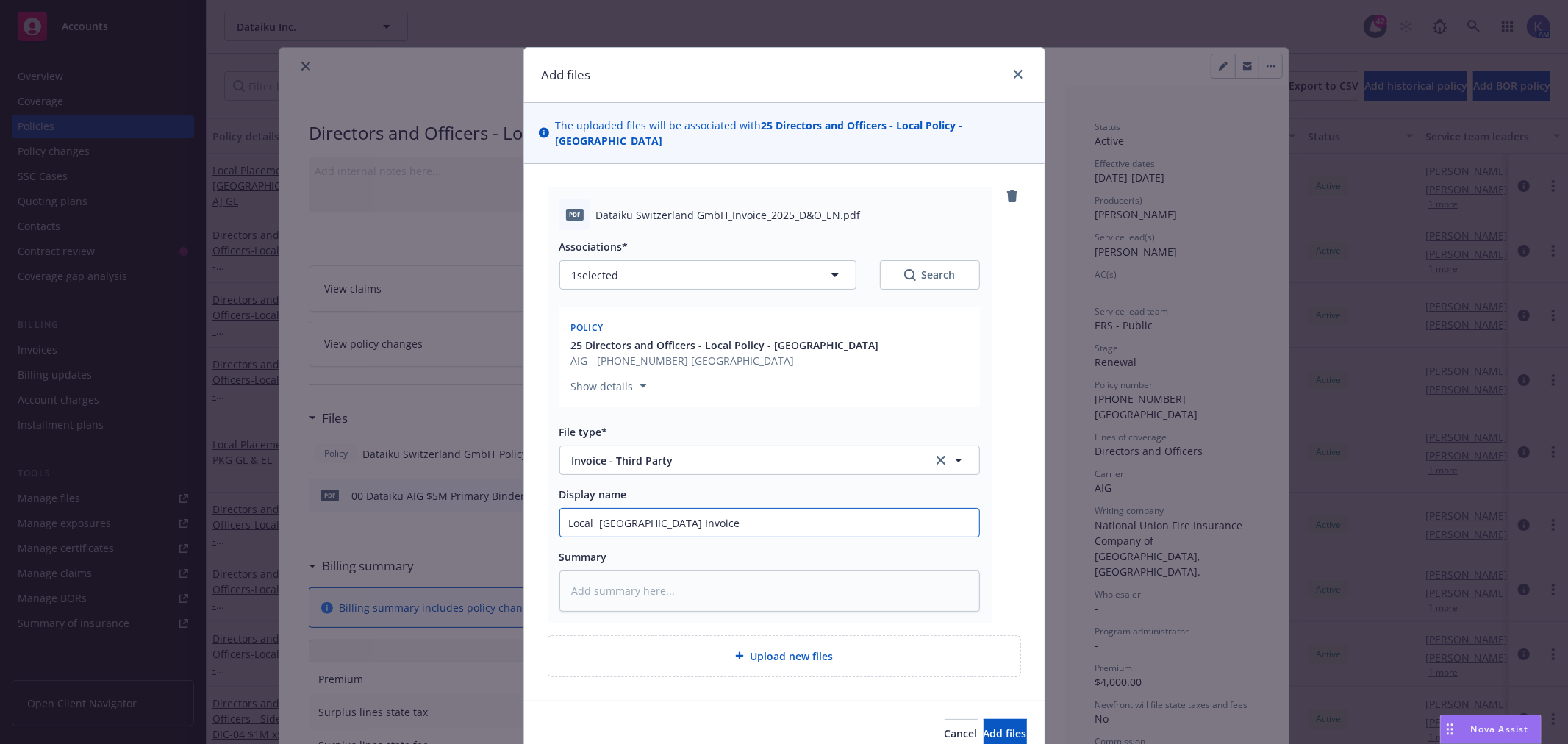
type input "Local [GEOGRAPHIC_DATA] Invoice"
click at [560, 509] on input "Local [GEOGRAPHIC_DATA] Invoice" at bounding box center [769, 522] width 419 height 28
type textarea "x"
type input "Local DSwitzerland Invoice"
type textarea "x"
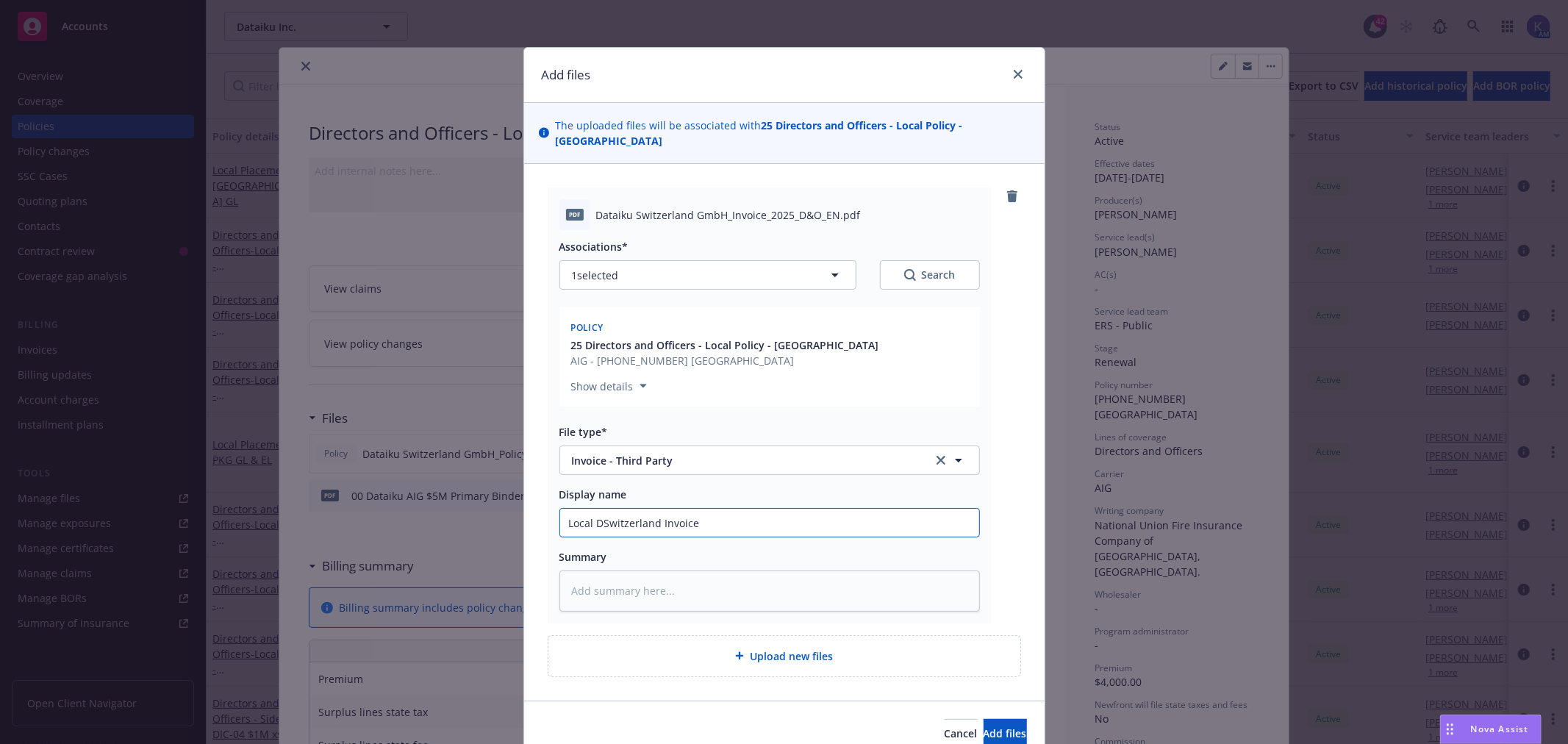
type input "Local D&Switzerland Invoice"
type textarea "x"
type input "Local D&OSwitzerland Invoice"
type textarea "x"
type input "Local D&O [GEOGRAPHIC_DATA] Invoice"
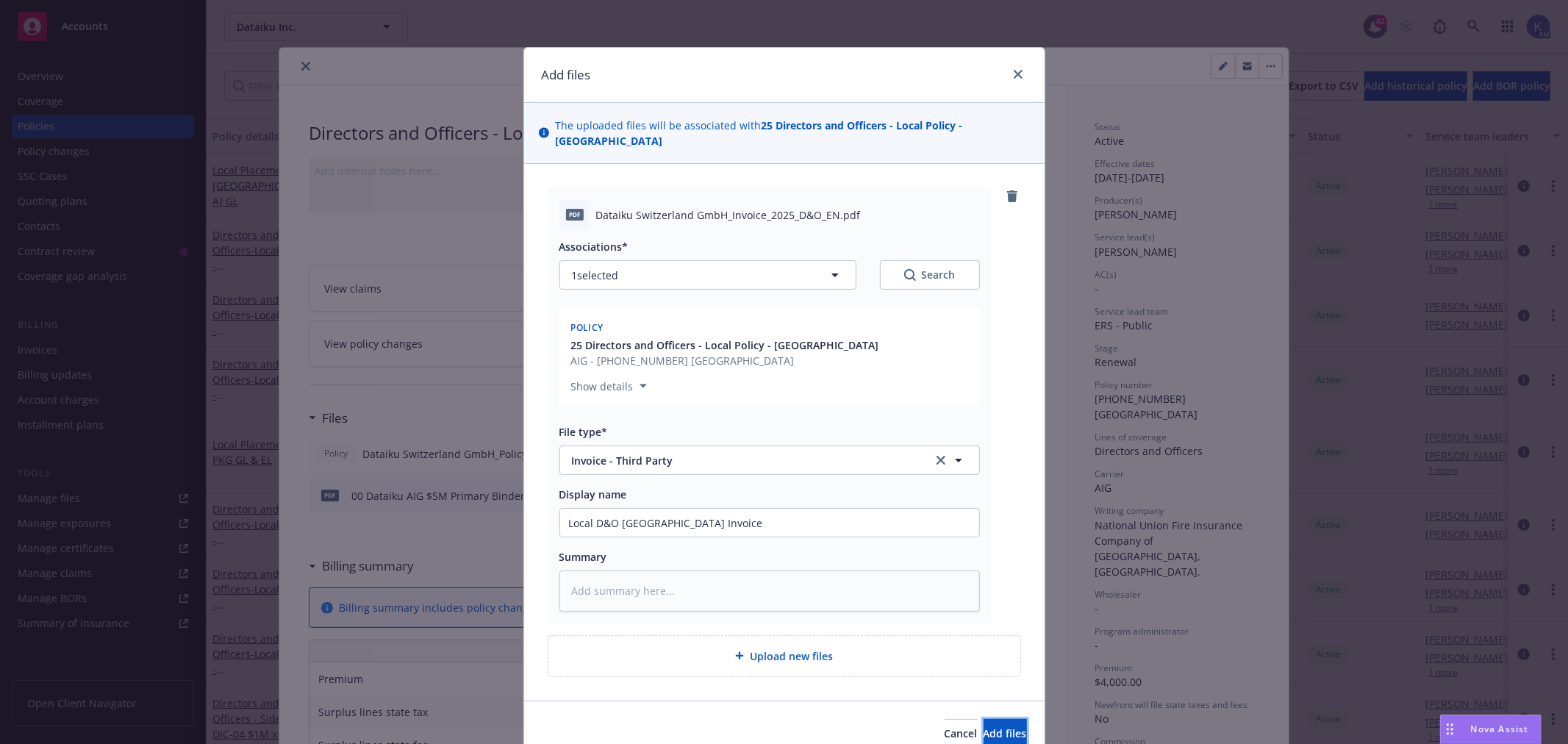
click at [988, 726] on span "Add files" at bounding box center [1004, 733] width 43 height 14
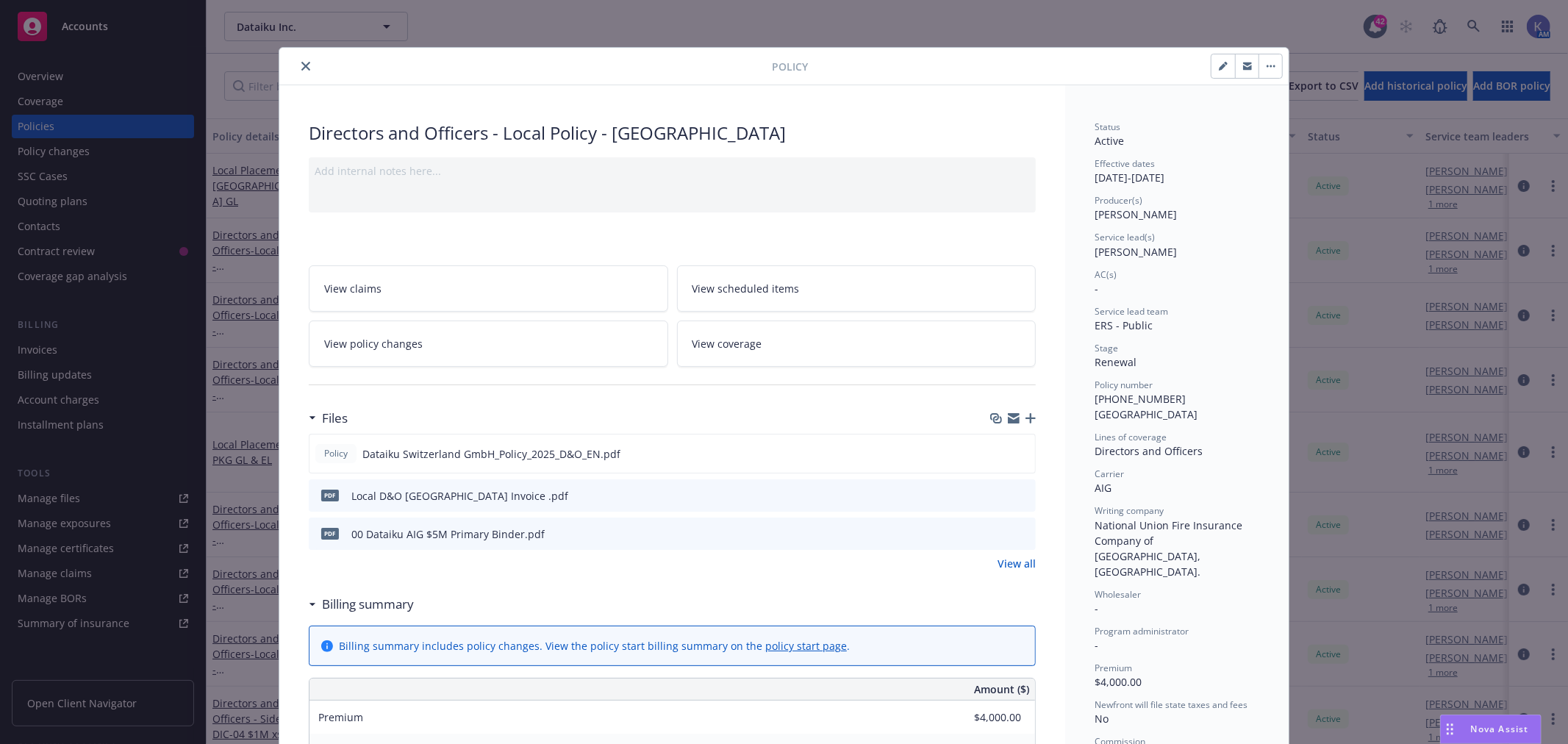
click at [302, 68] on icon "close" at bounding box center [305, 66] width 8 height 8
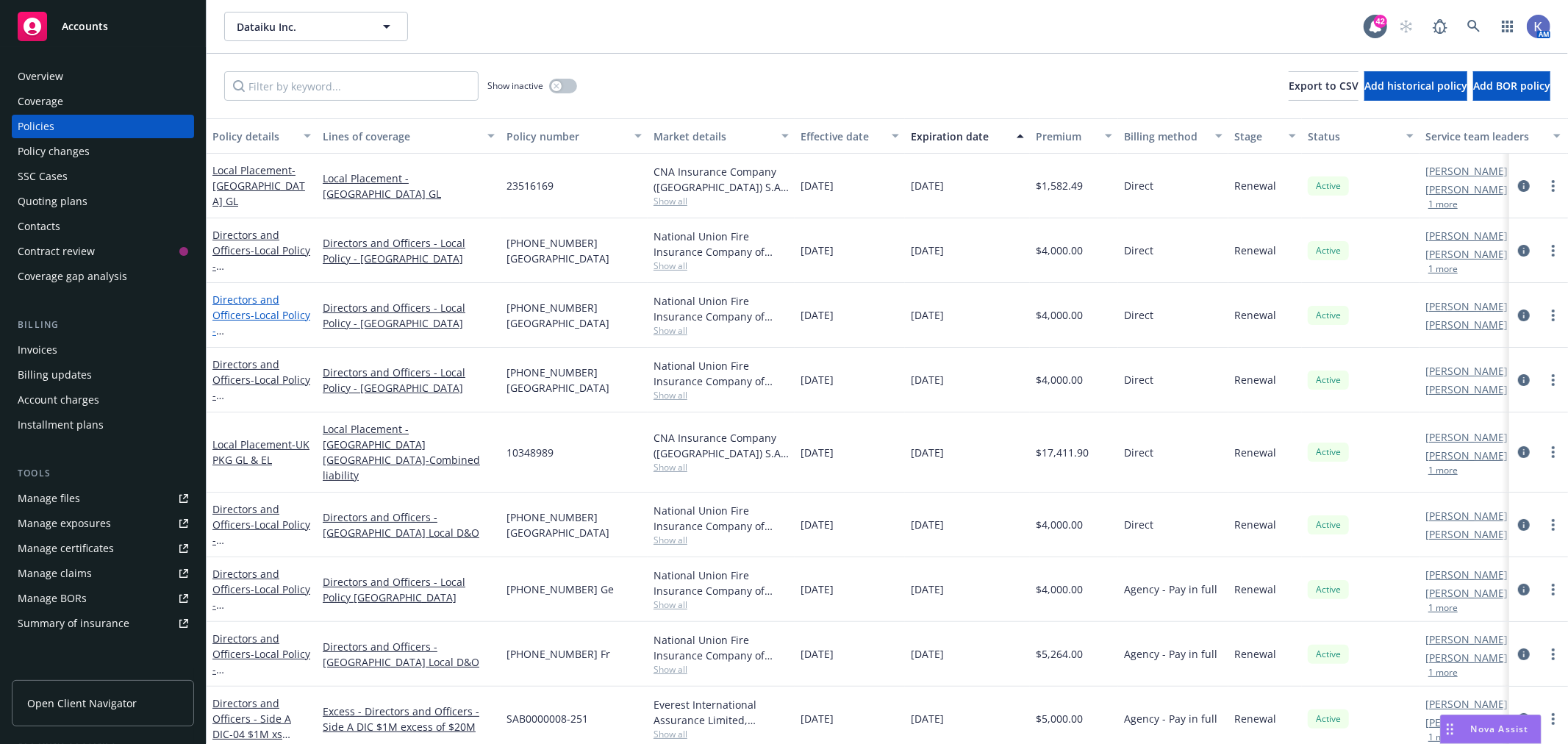
click at [255, 315] on span "- Local Policy - [GEOGRAPHIC_DATA]" at bounding box center [261, 338] width 98 height 60
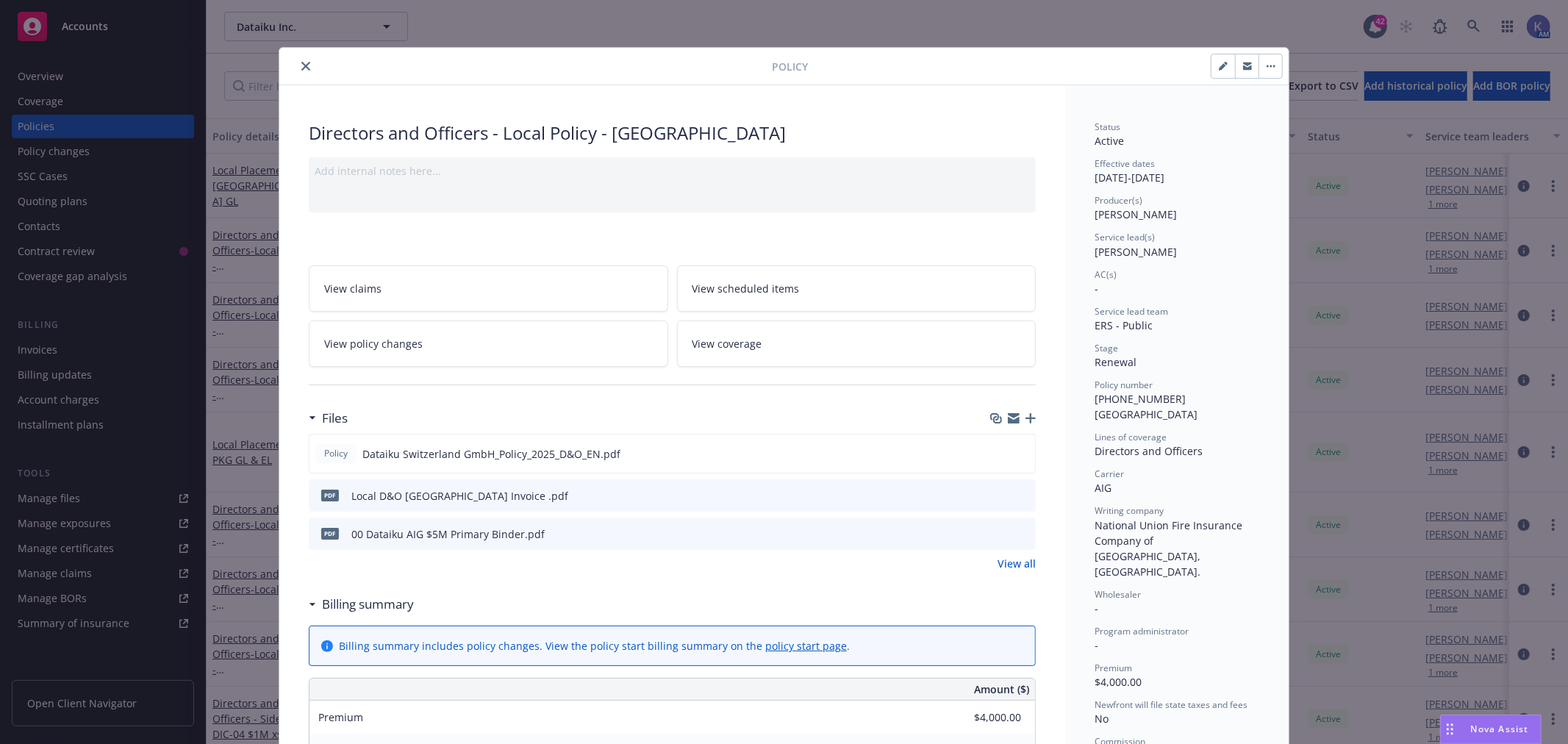
scroll to position [44, 0]
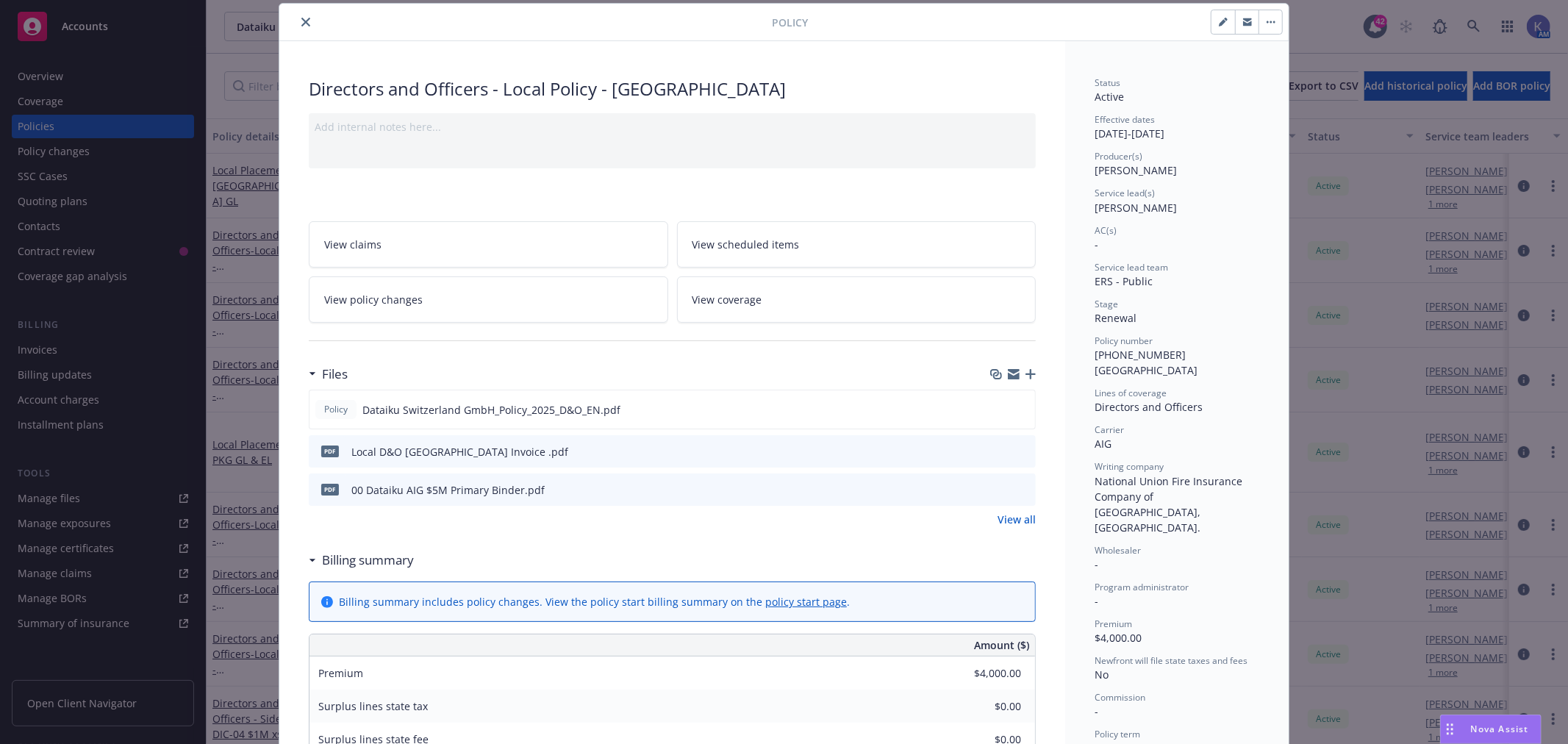
click at [1026, 372] on icon "button" at bounding box center [1031, 374] width 10 height 10
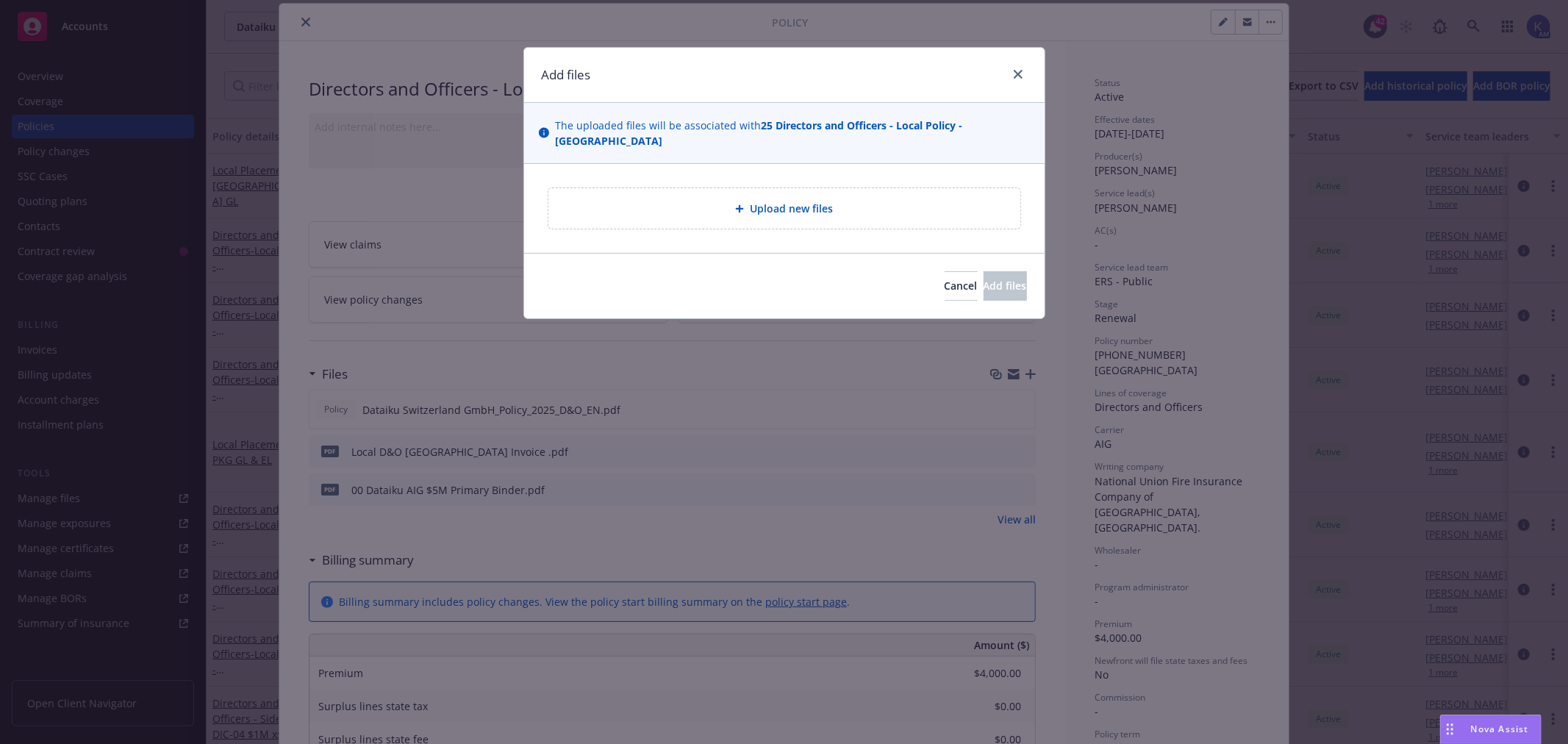
type textarea "x"
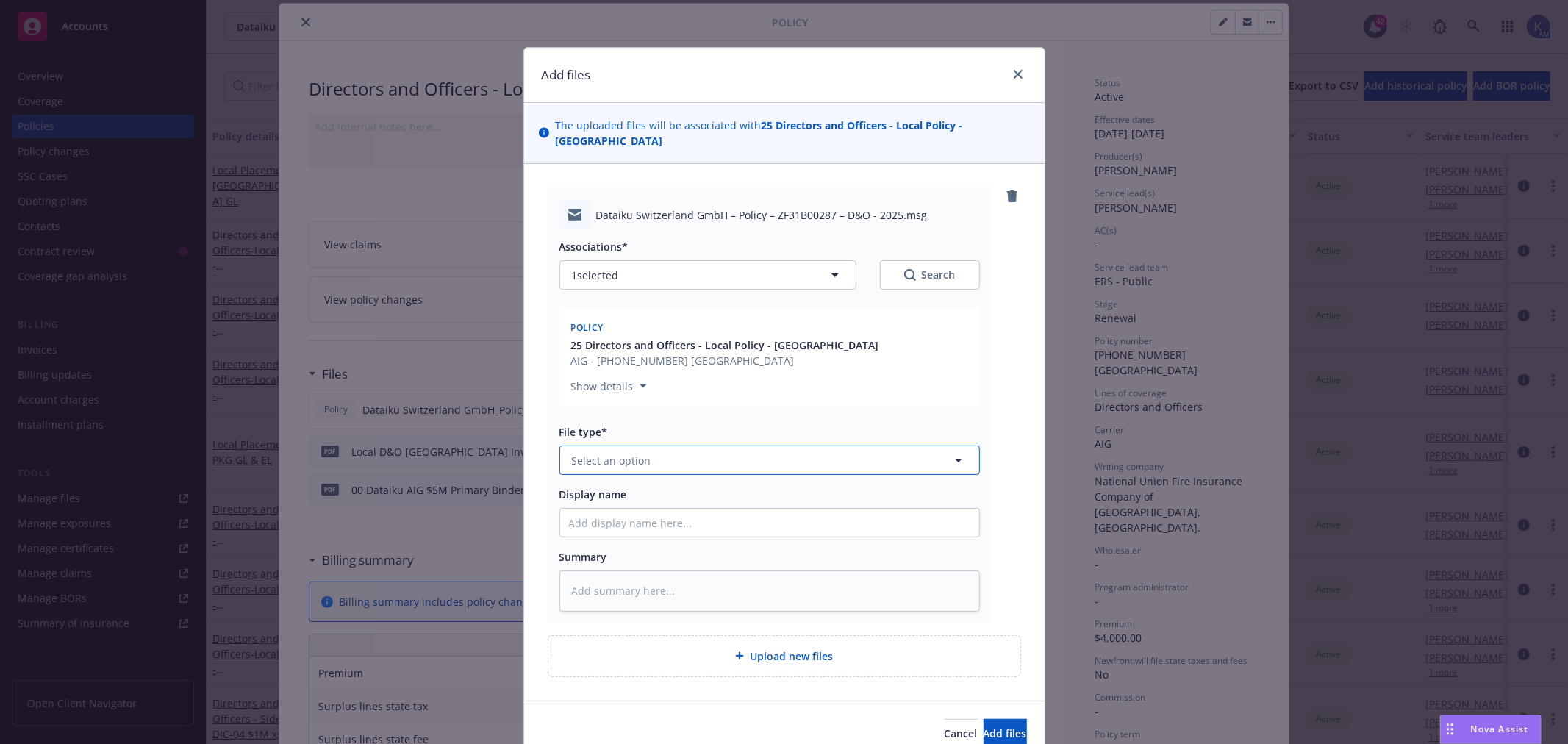
click at [610, 453] on span "Select an option" at bounding box center [612, 460] width 80 height 15
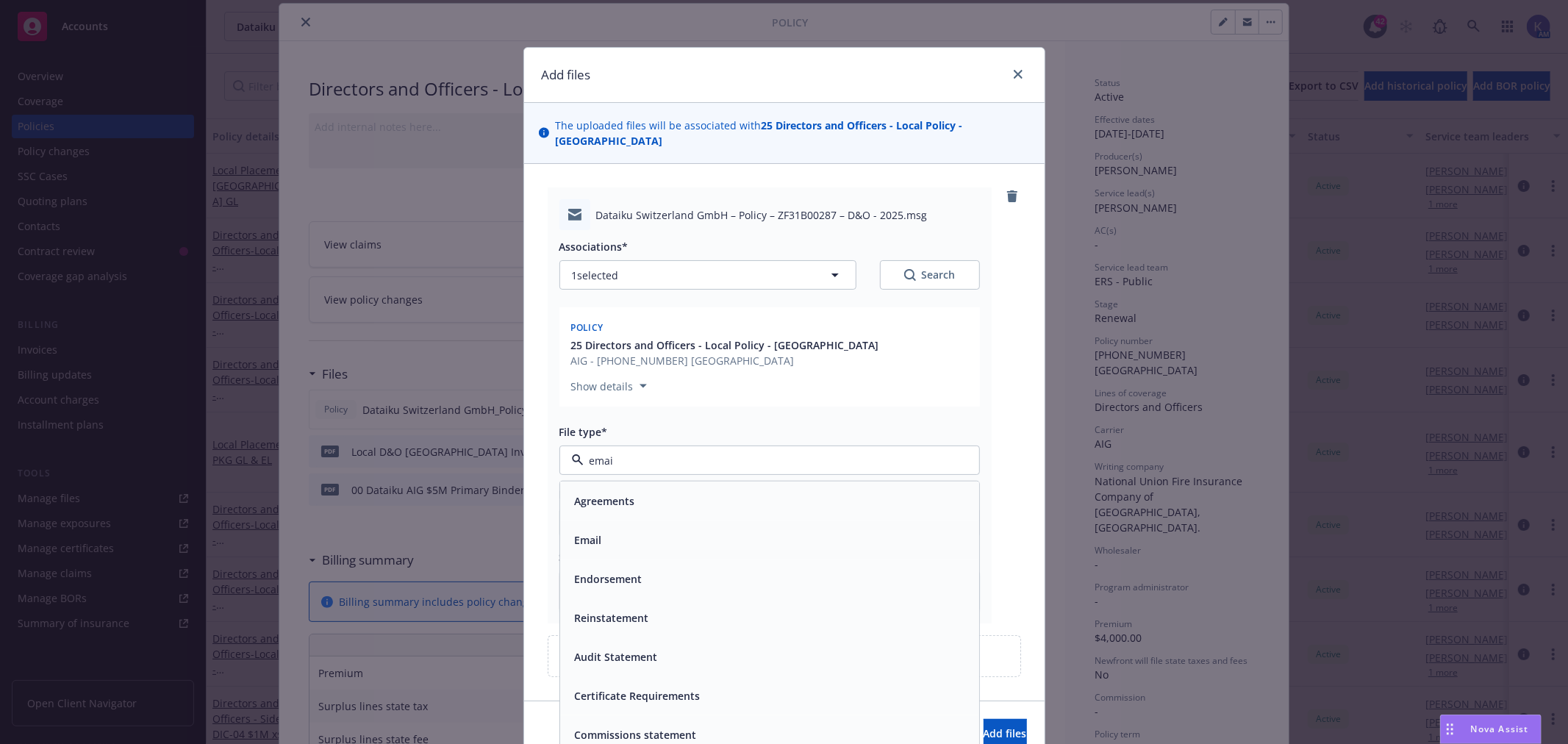
type input "email"
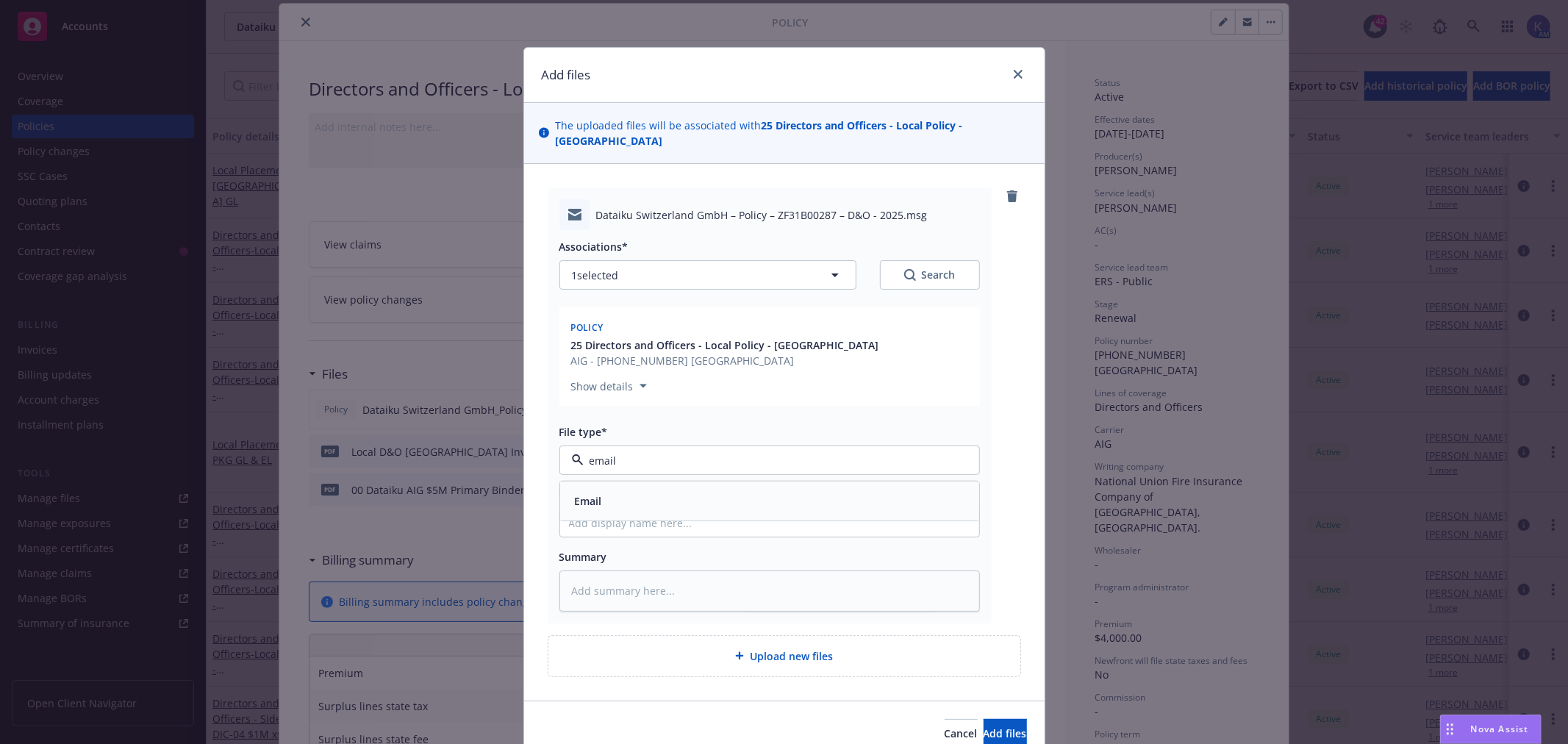
click at [583, 493] on span "Email" at bounding box center [588, 501] width 27 height 15
click at [615, 509] on input "Display name" at bounding box center [769, 522] width 419 height 28
type textarea "x"
type input "l"
type textarea "x"
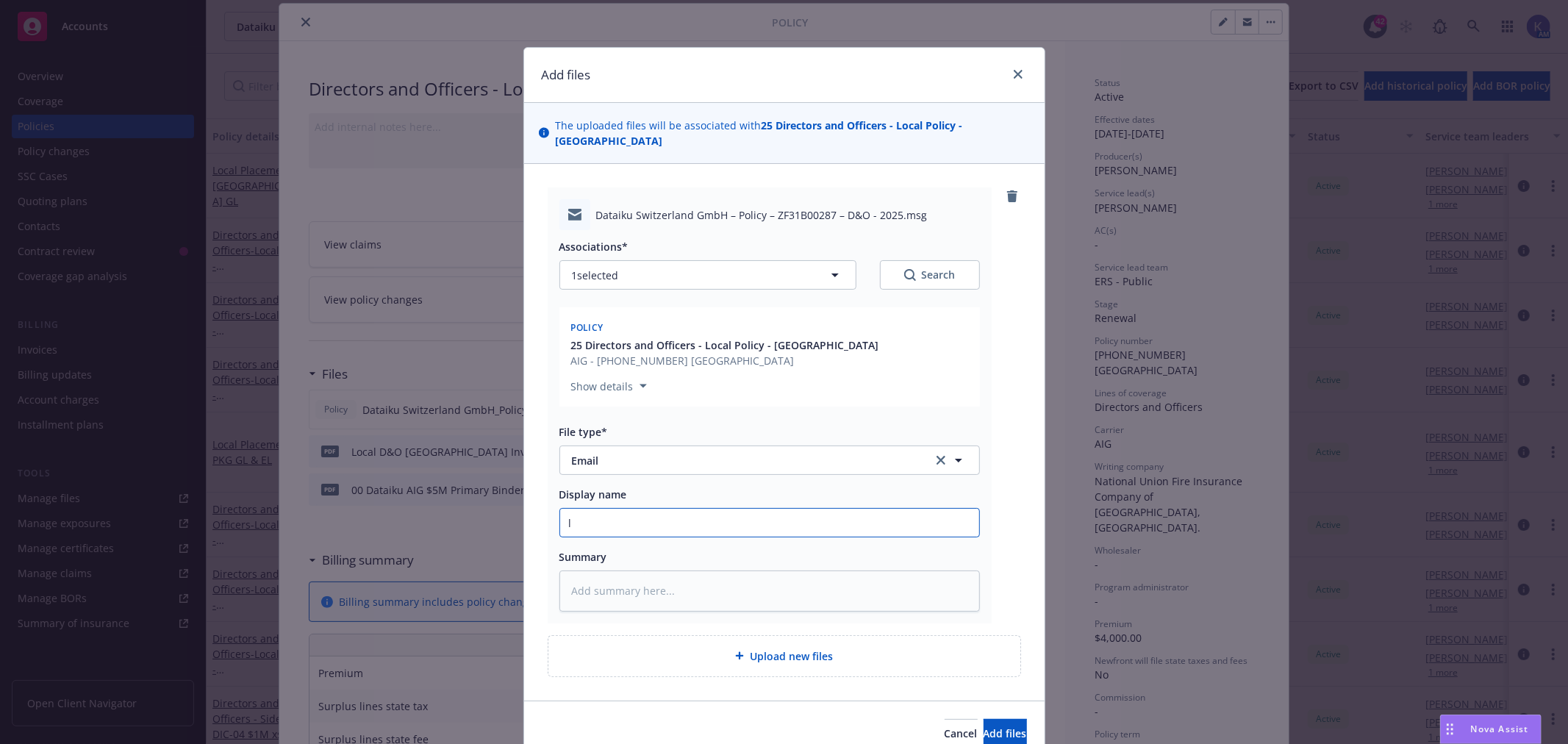
type input "lo"
type textarea "x"
type input "loc"
type textarea "x"
type input "loca"
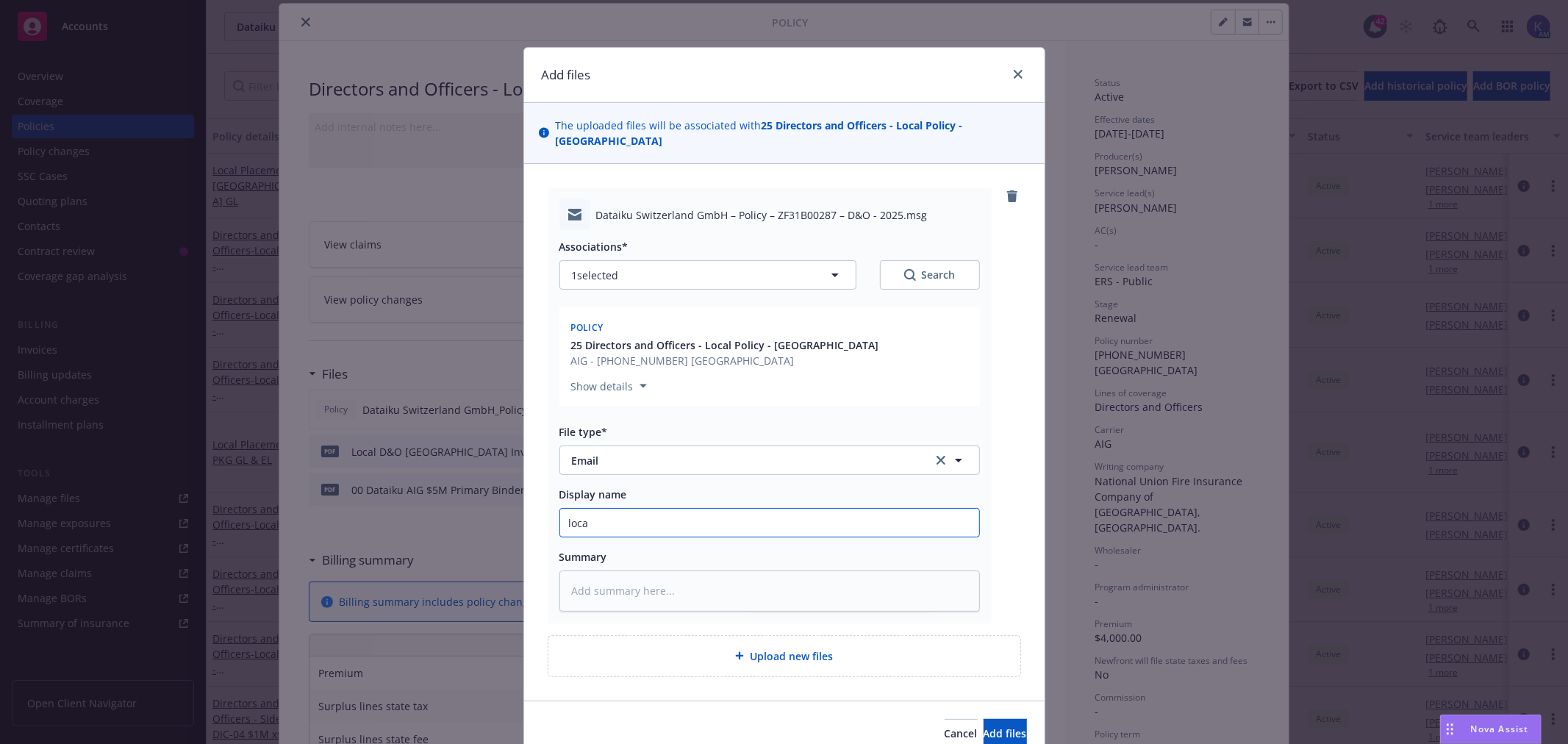
type textarea "x"
type input "local"
type textarea "x"
type input "local"
type textarea "x"
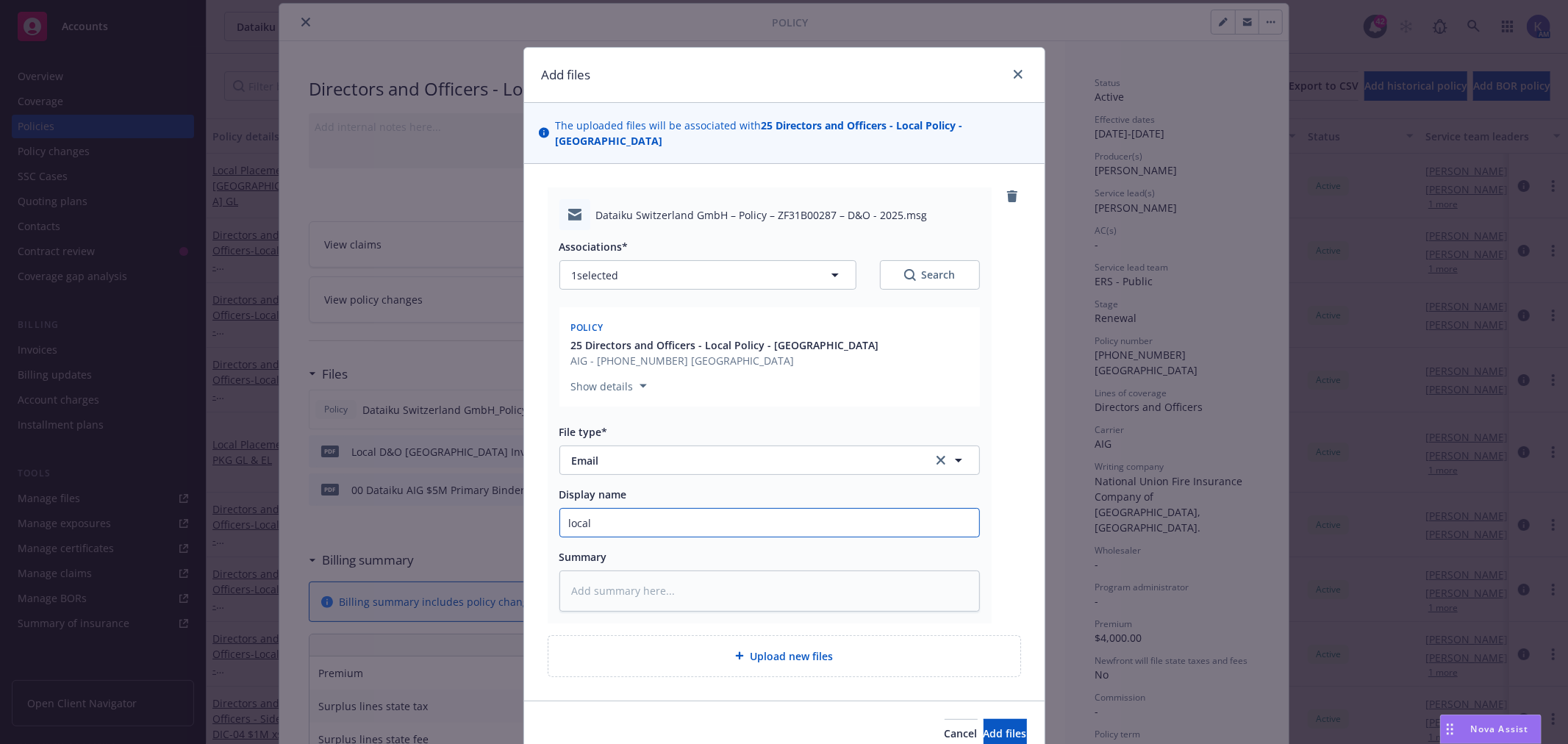
type input "local b"
type textarea "x"
type input "local br"
type textarea "x"
type input "local bro"
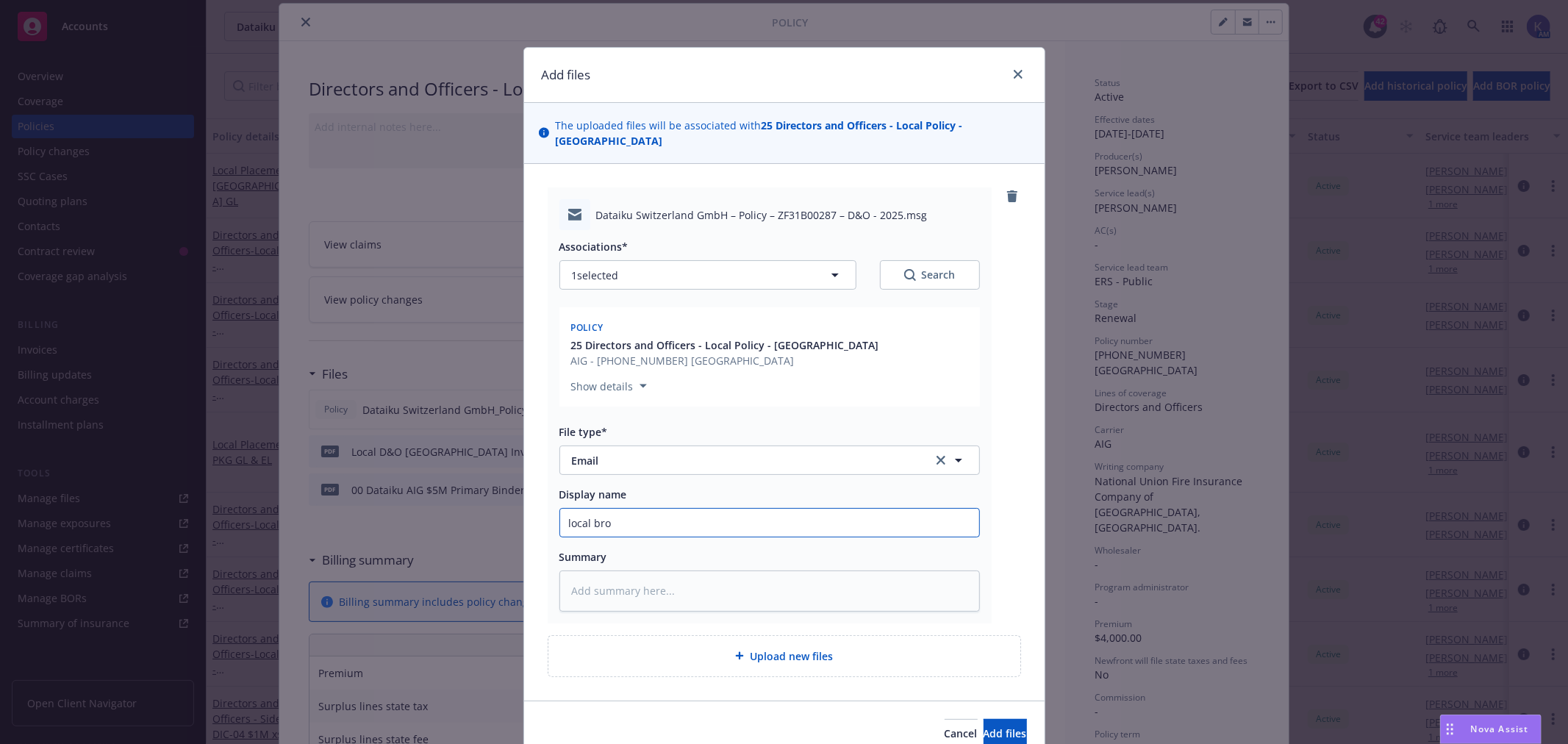
type textarea "x"
type input "local brok"
type textarea "x"
type input "local broke"
type textarea "x"
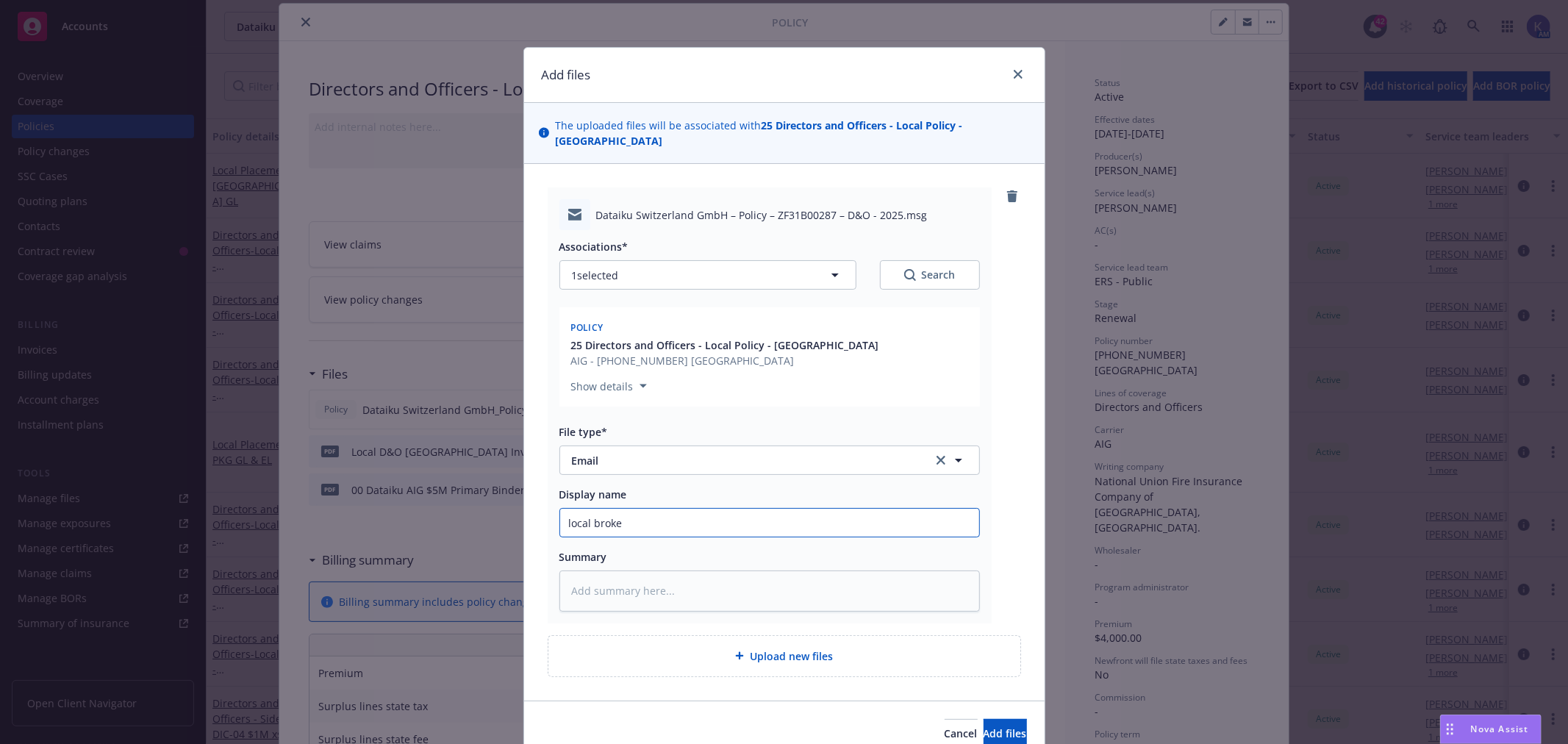
type input "local broker"
type textarea "x"
type input "local broker"
type textarea "x"
type input "local broker d"
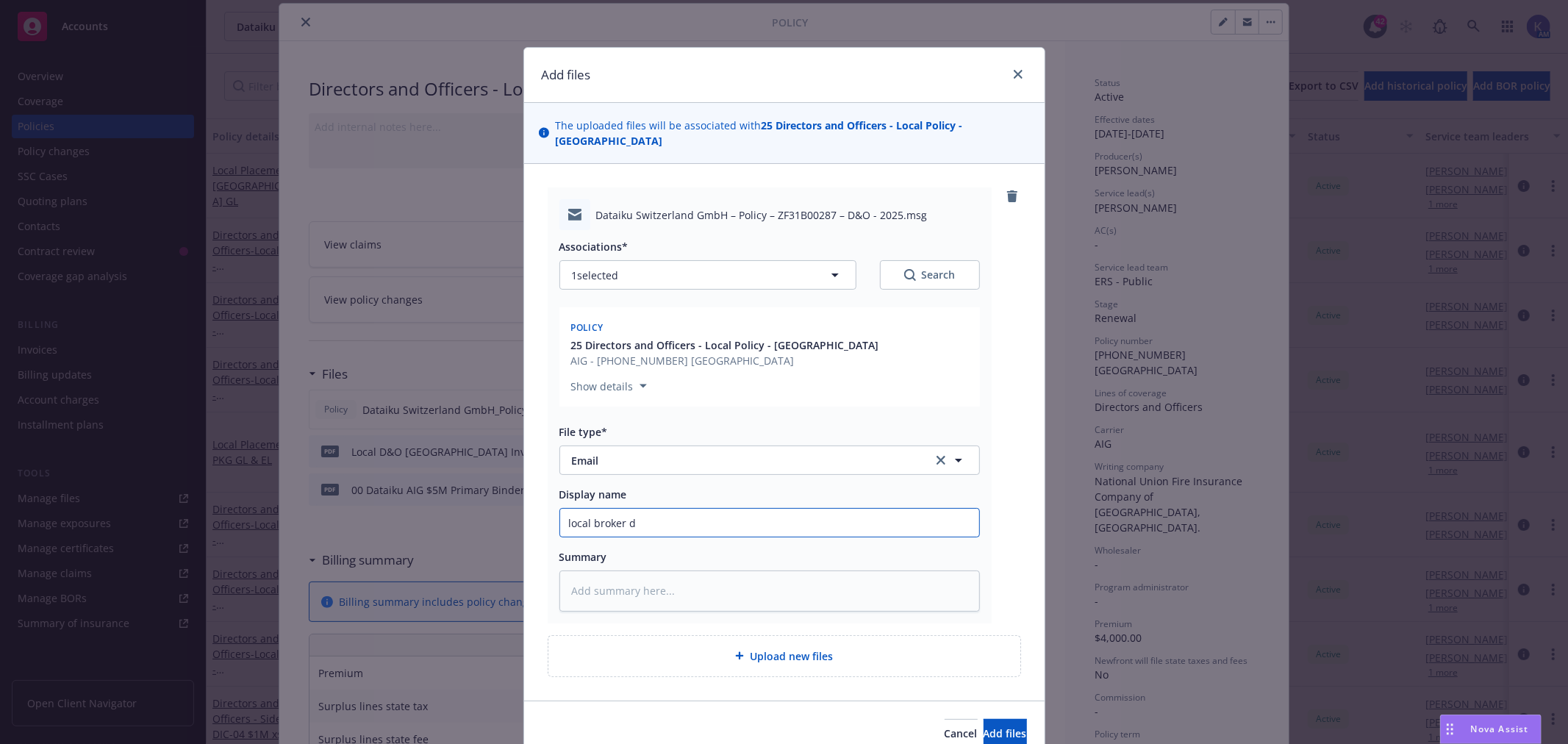
type textarea "x"
type input "local broker de"
type textarea "x"
type input "local broker del"
type textarea "x"
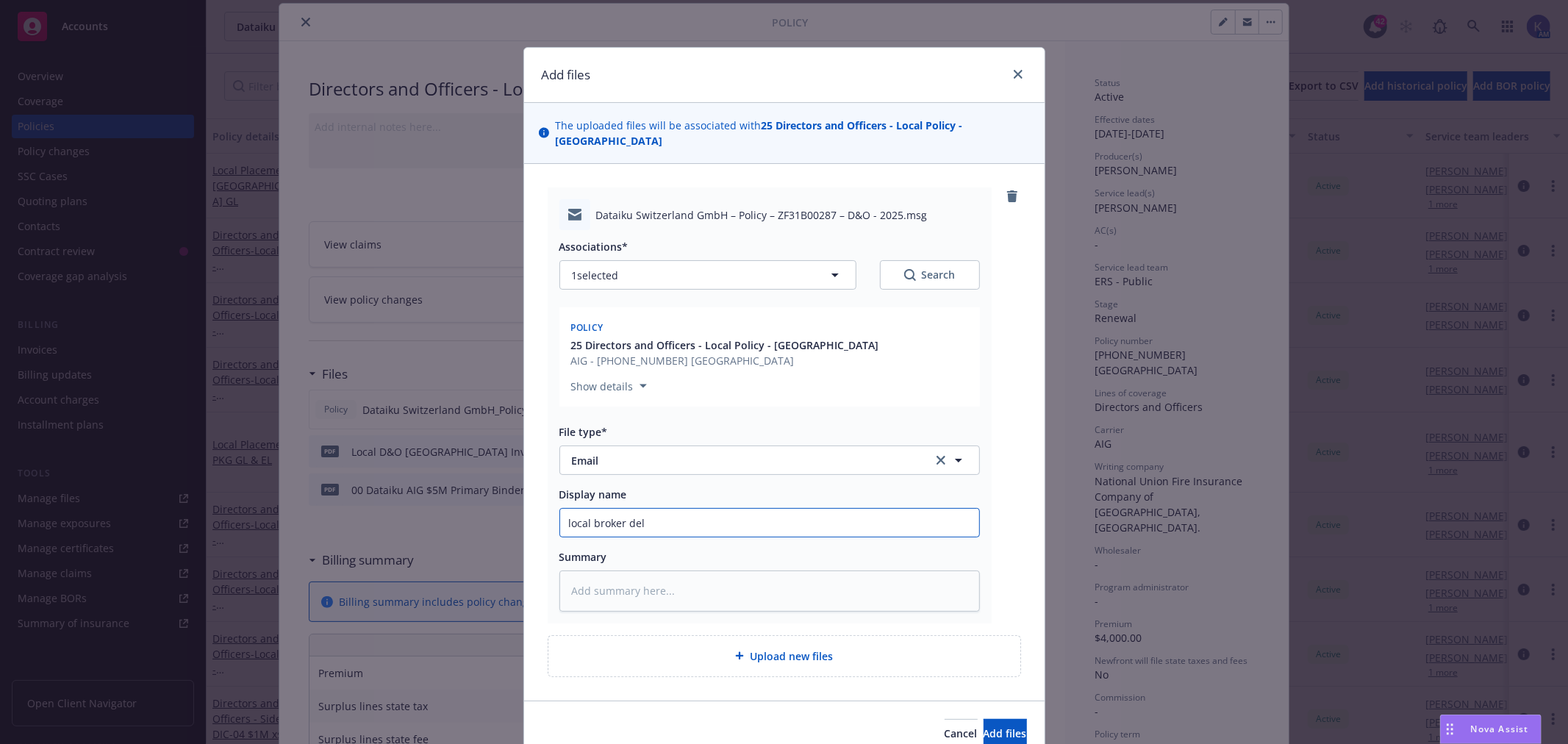
type input "local broker deli"
type textarea "x"
type input "local broker [PERSON_NAME]"
type textarea "x"
type input "local broker deliov"
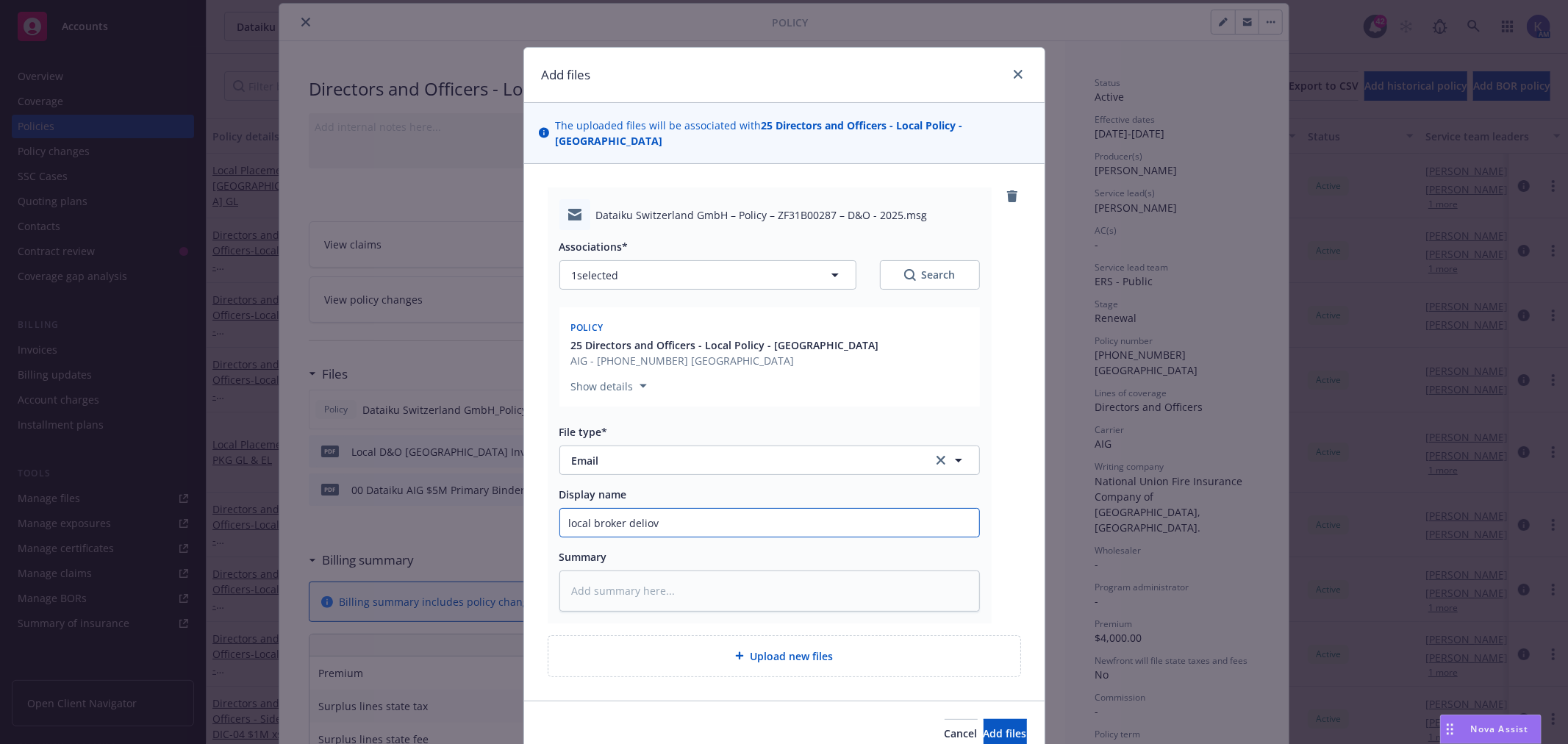
type textarea "x"
type input "local broker deliove"
type textarea "x"
type input "local broker deliover"
type textarea "x"
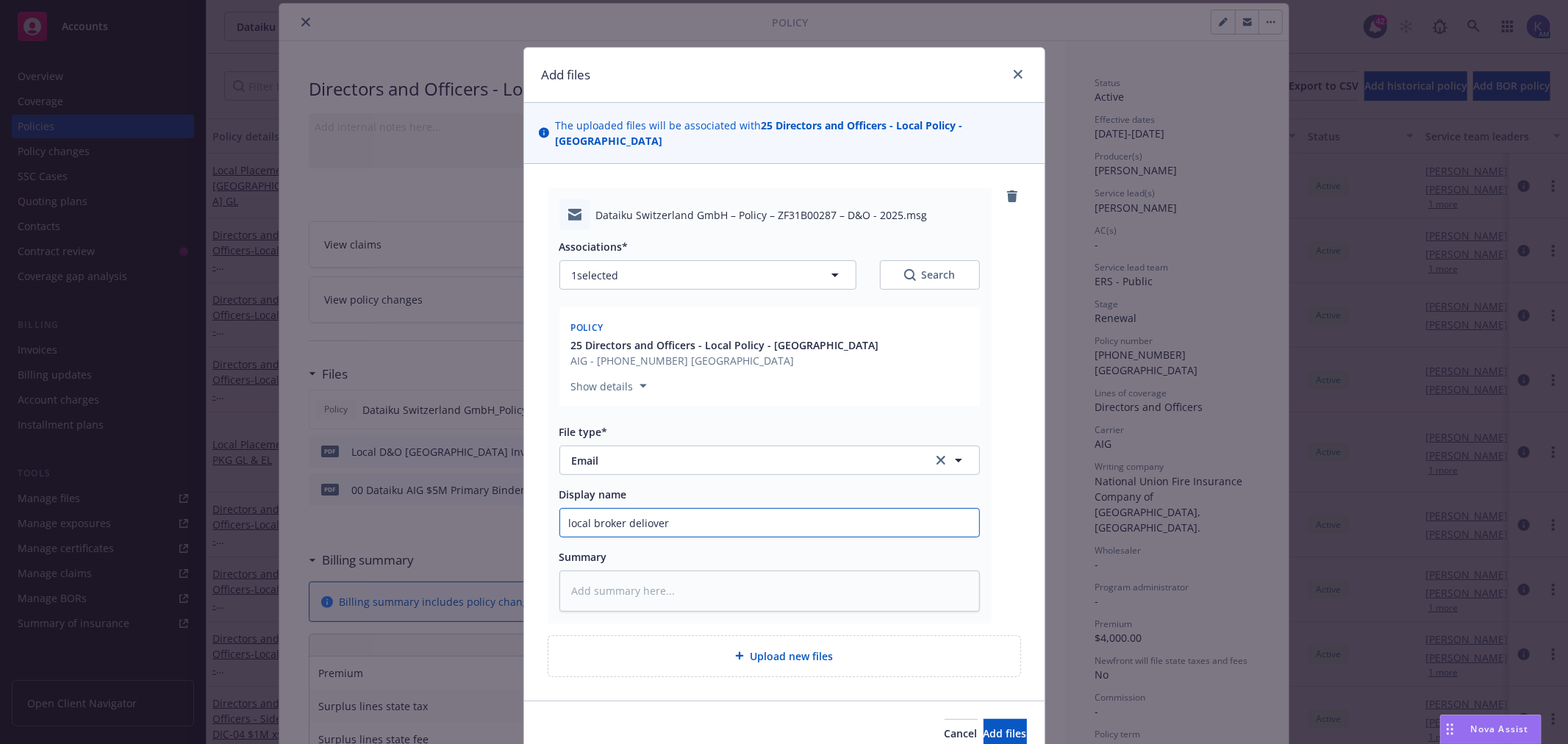
type input "local broker delioveri"
type textarea "x"
type input "local broker delioverin"
type textarea "x"
type input "local broker deliovering"
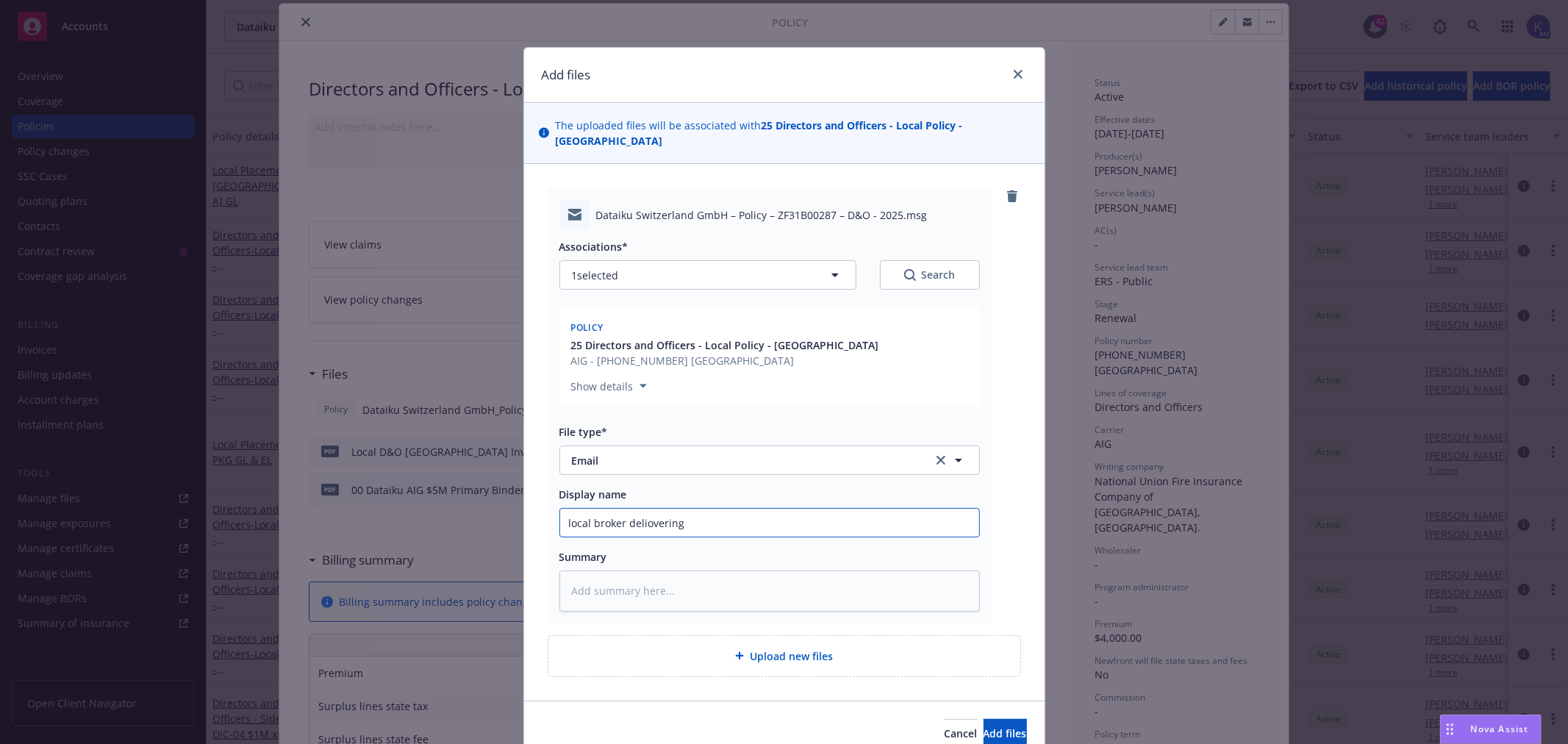
type textarea "x"
type input "local broker deliovering"
type textarea "x"
type input "local broker delivering"
type textarea "x"
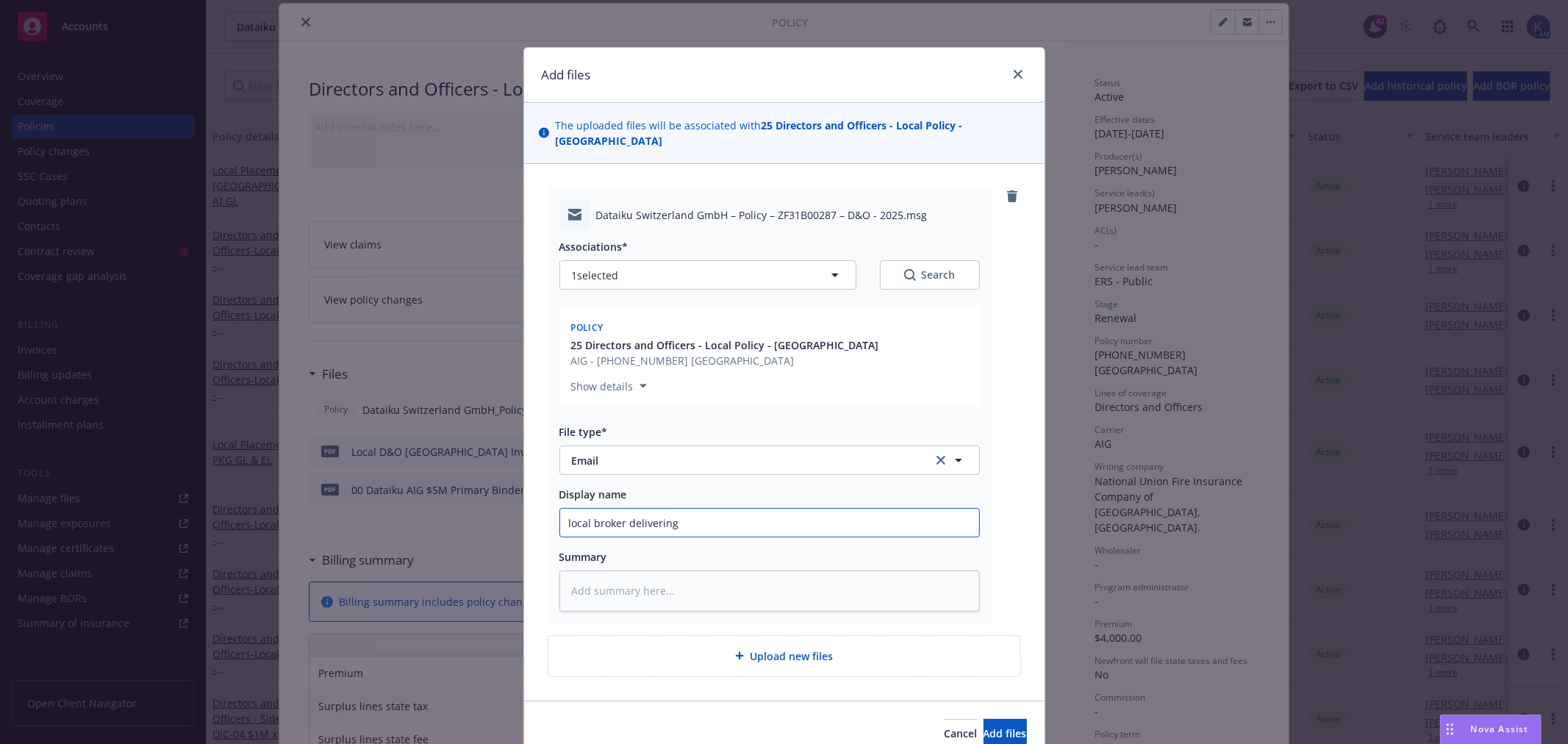
type input "local broker delivering"
type textarea "x"
type input "local broker delivering p"
type textarea "x"
type input "local broker delivering po"
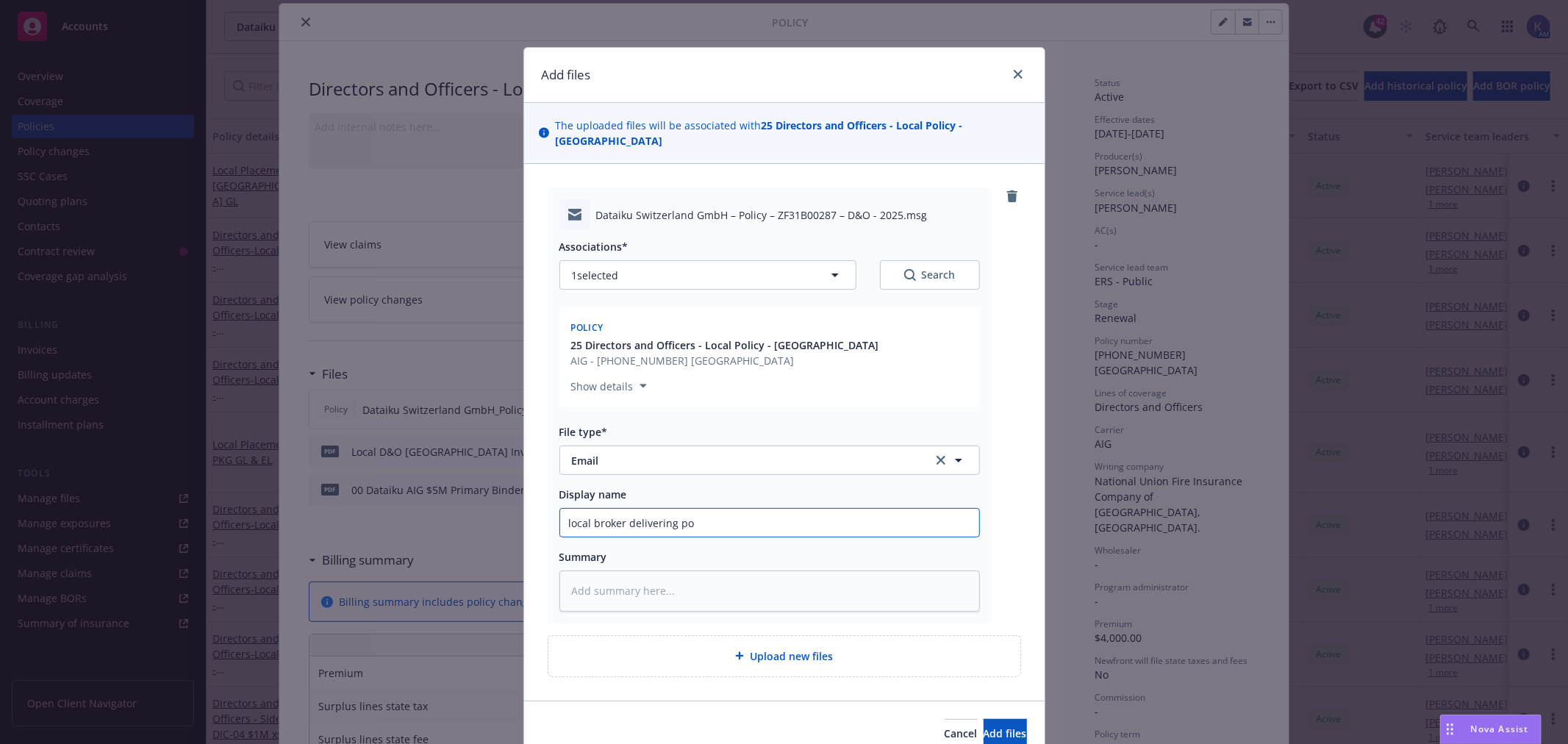
type textarea "x"
type input "local broker delivering pol"
type textarea "x"
type input "local broker delivering poli"
type textarea "x"
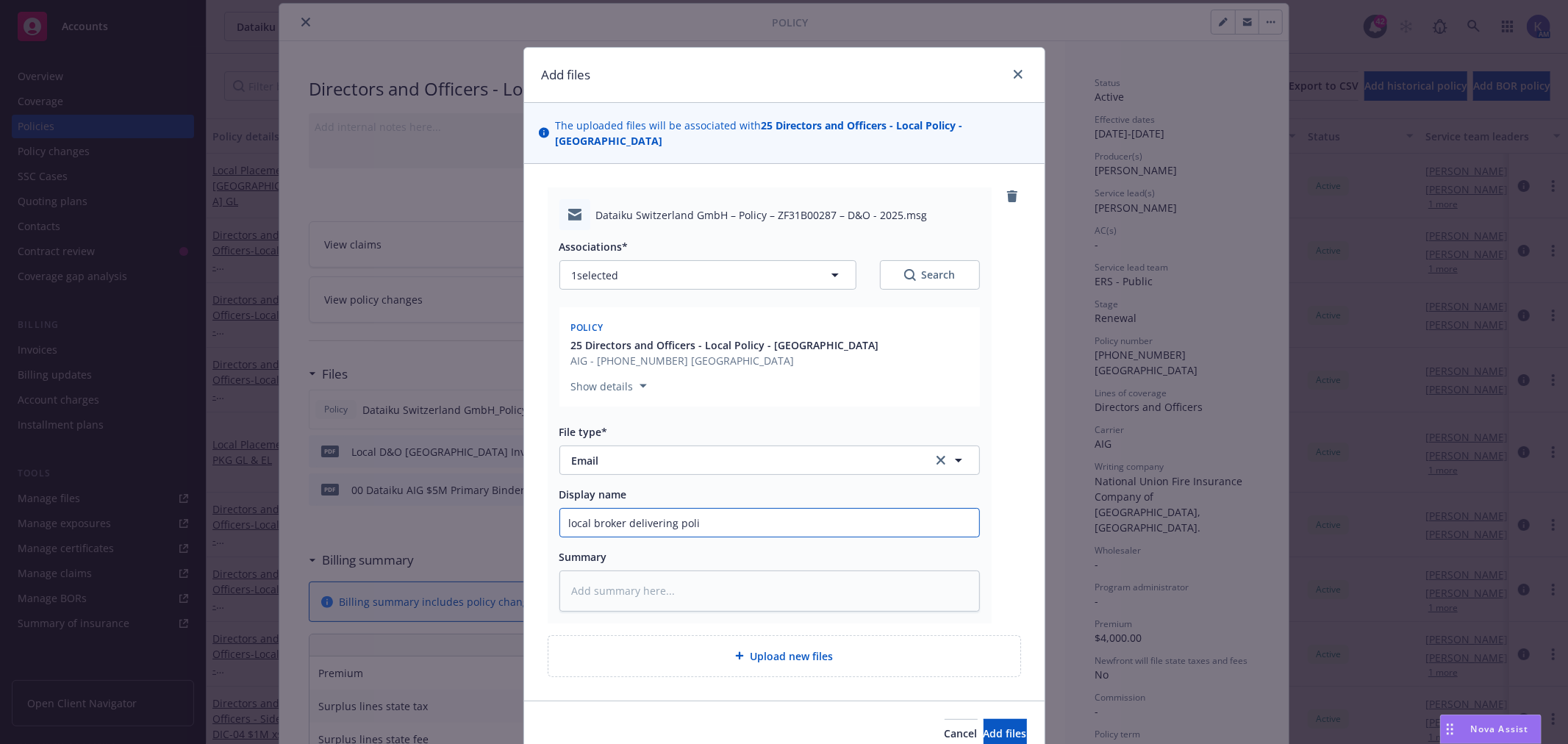
type input "local broker delivering polic"
type textarea "x"
type input "local broker delivering policy"
type textarea "x"
type input "local broker delivering policy"
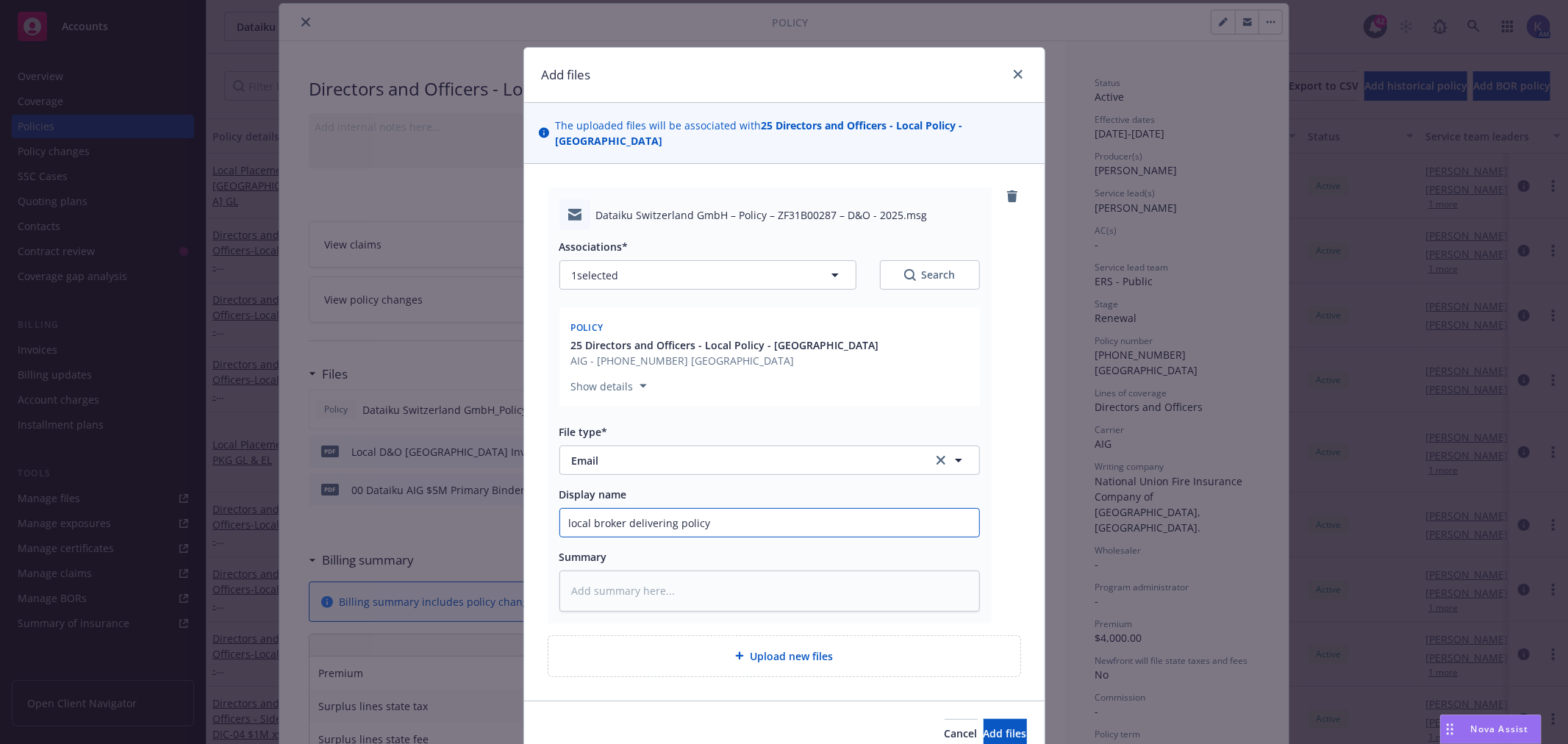
type textarea "x"
type input "local broker delivering policy a"
type textarea "x"
type input "local broker delivering policy an"
type textarea "x"
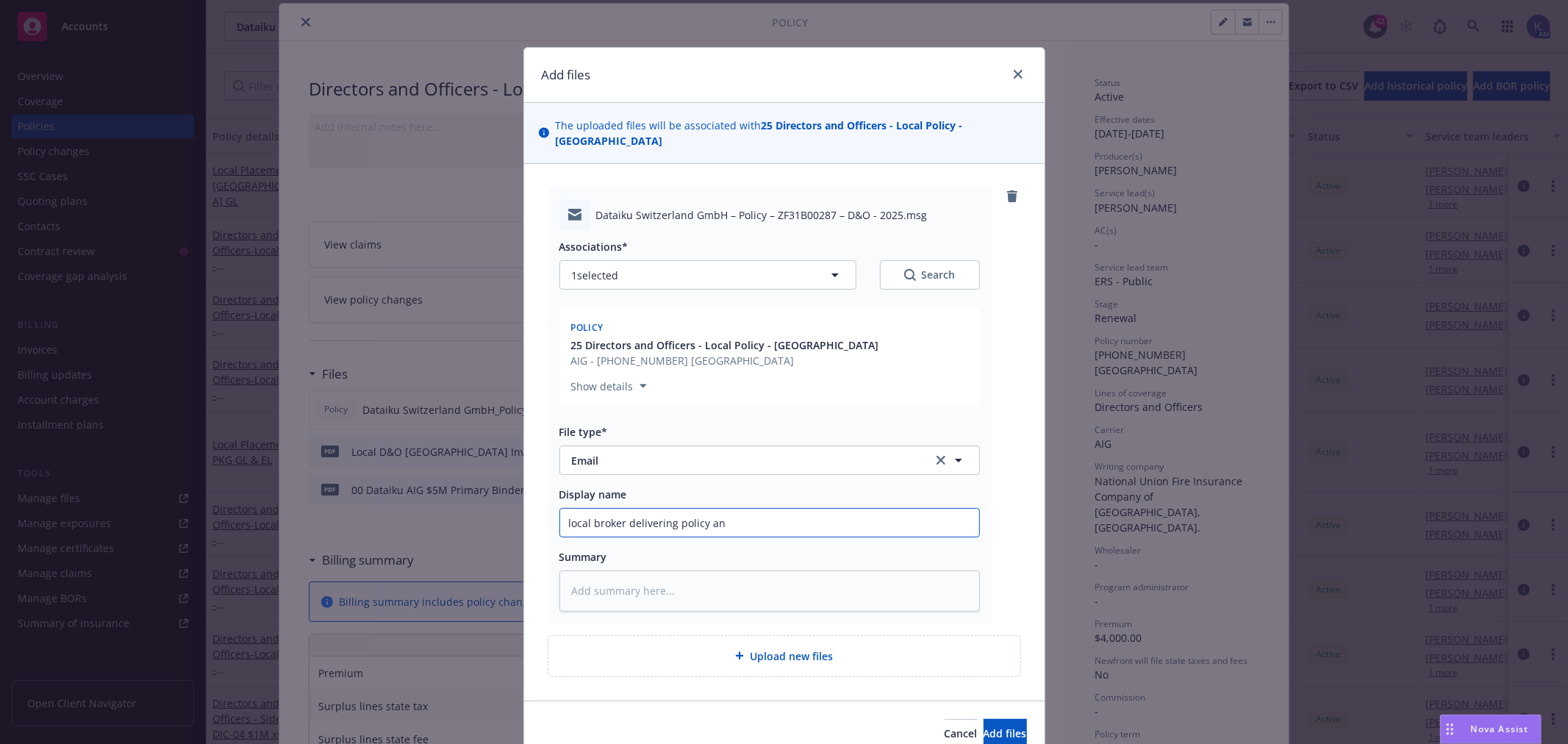
type input "local broker delivering policy and"
type textarea "x"
type input "local broker delivering policy and"
type textarea "x"
type input "local broker delivering policy and i"
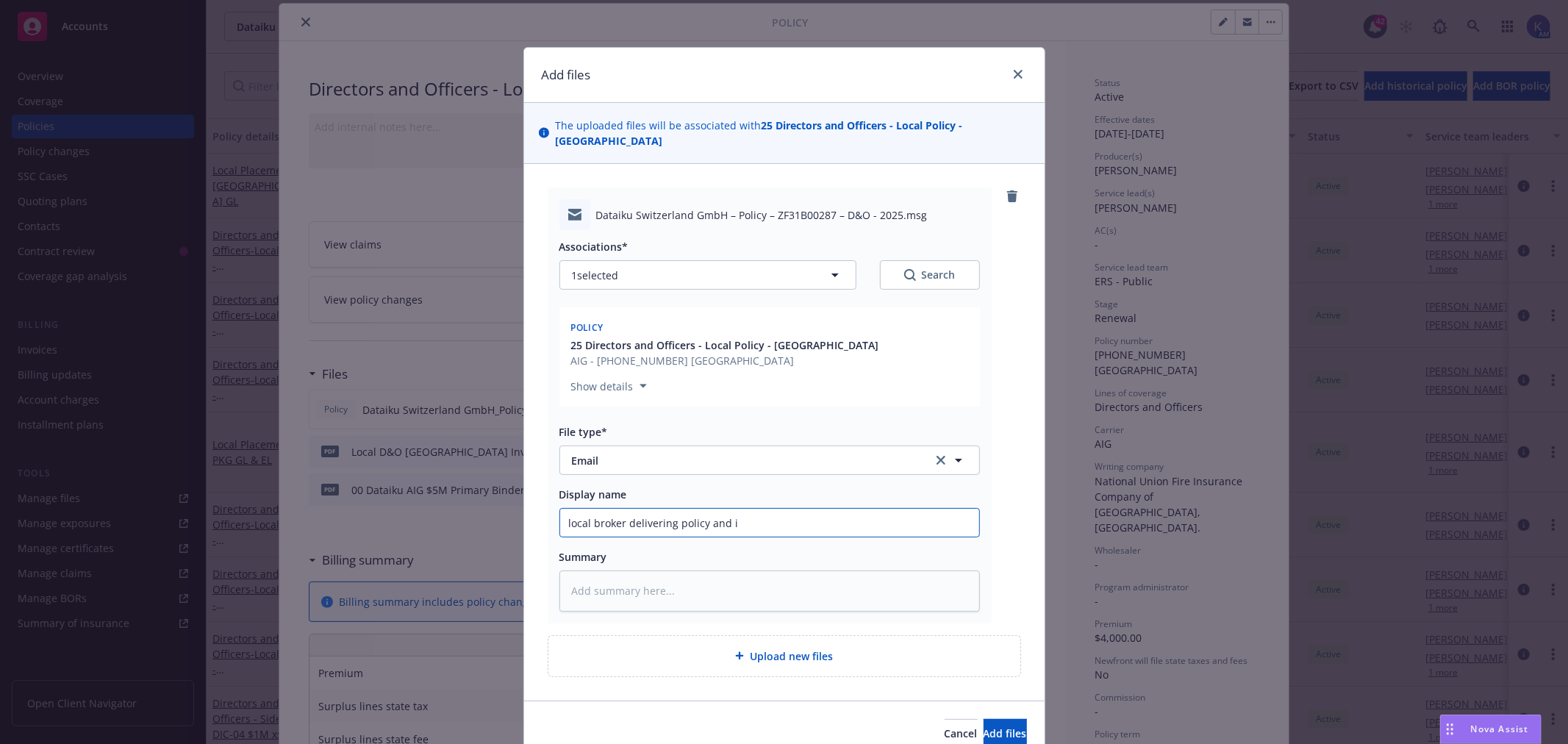
type textarea "x"
type input "local broker delivering policy and in"
type textarea "x"
type input "local broker delivering policy and inv"
type textarea "x"
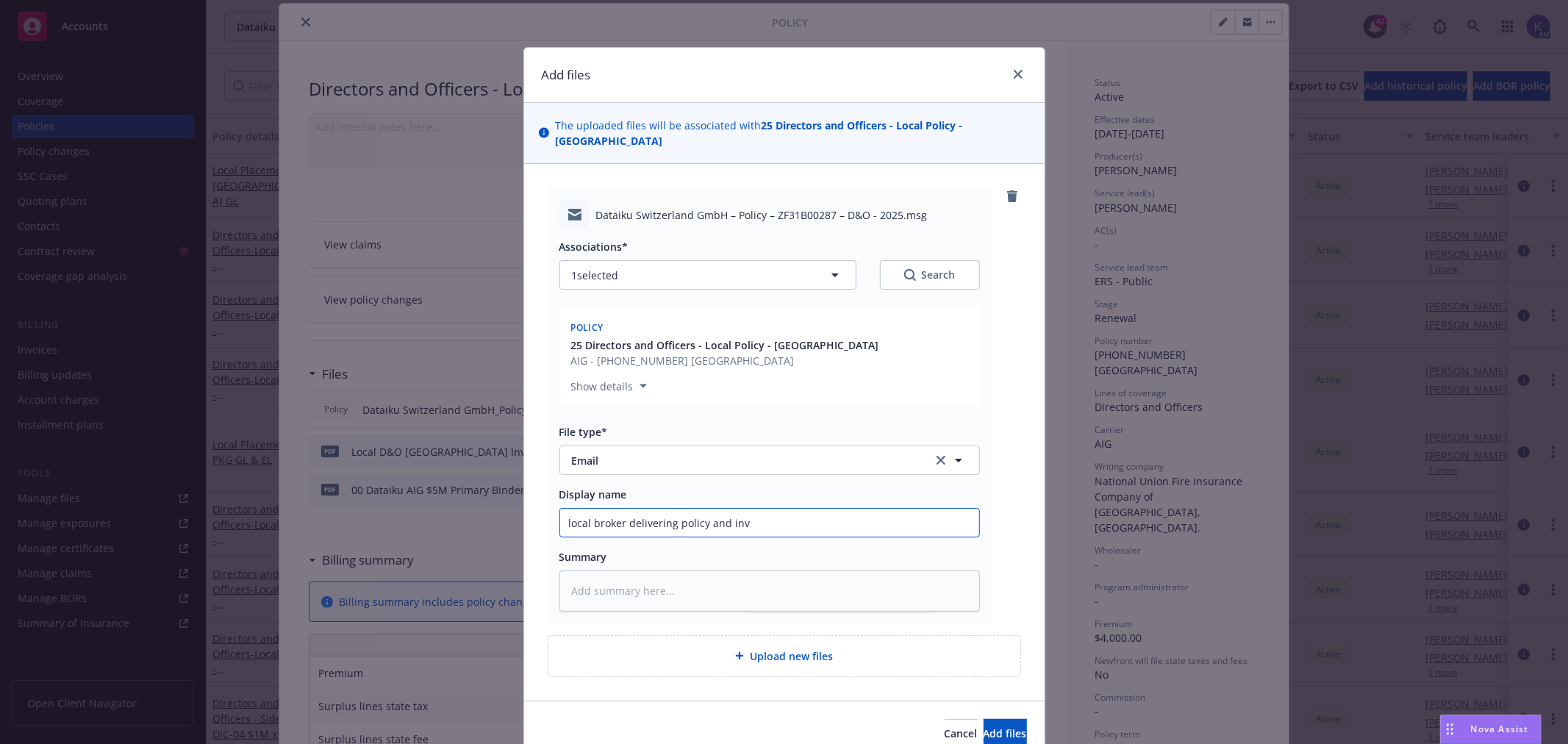
type input "local broker delivering policy and invo"
type textarea "x"
type input "local broker delivering policy and invoi"
type textarea "x"
type input "local broker delivering policy and invoic"
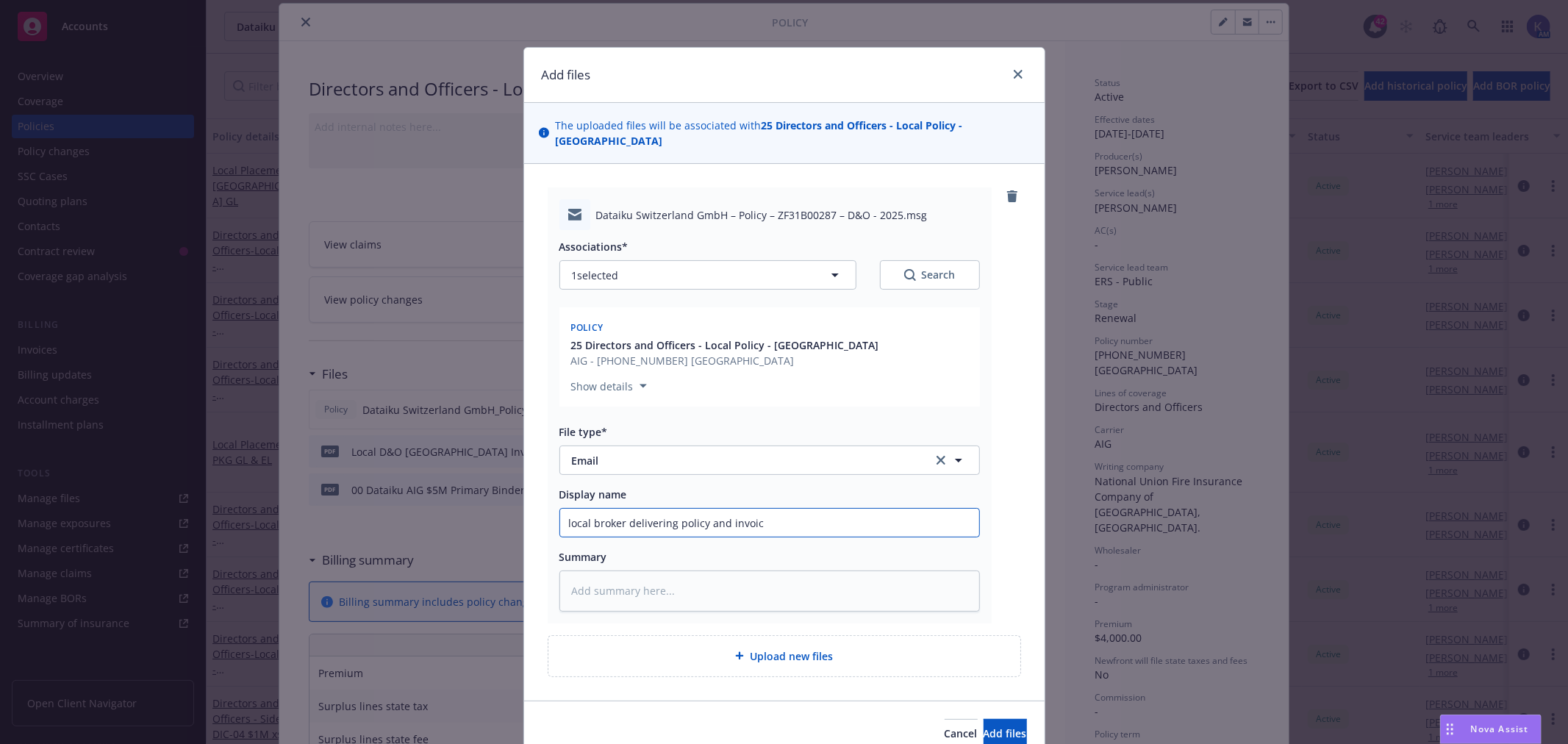
type textarea "x"
type input "local broker delivering policy and invoice"
type textarea "x"
type input "local broker delivering policy and invoice"
click at [983, 726] on span "Add files" at bounding box center [1004, 733] width 43 height 14
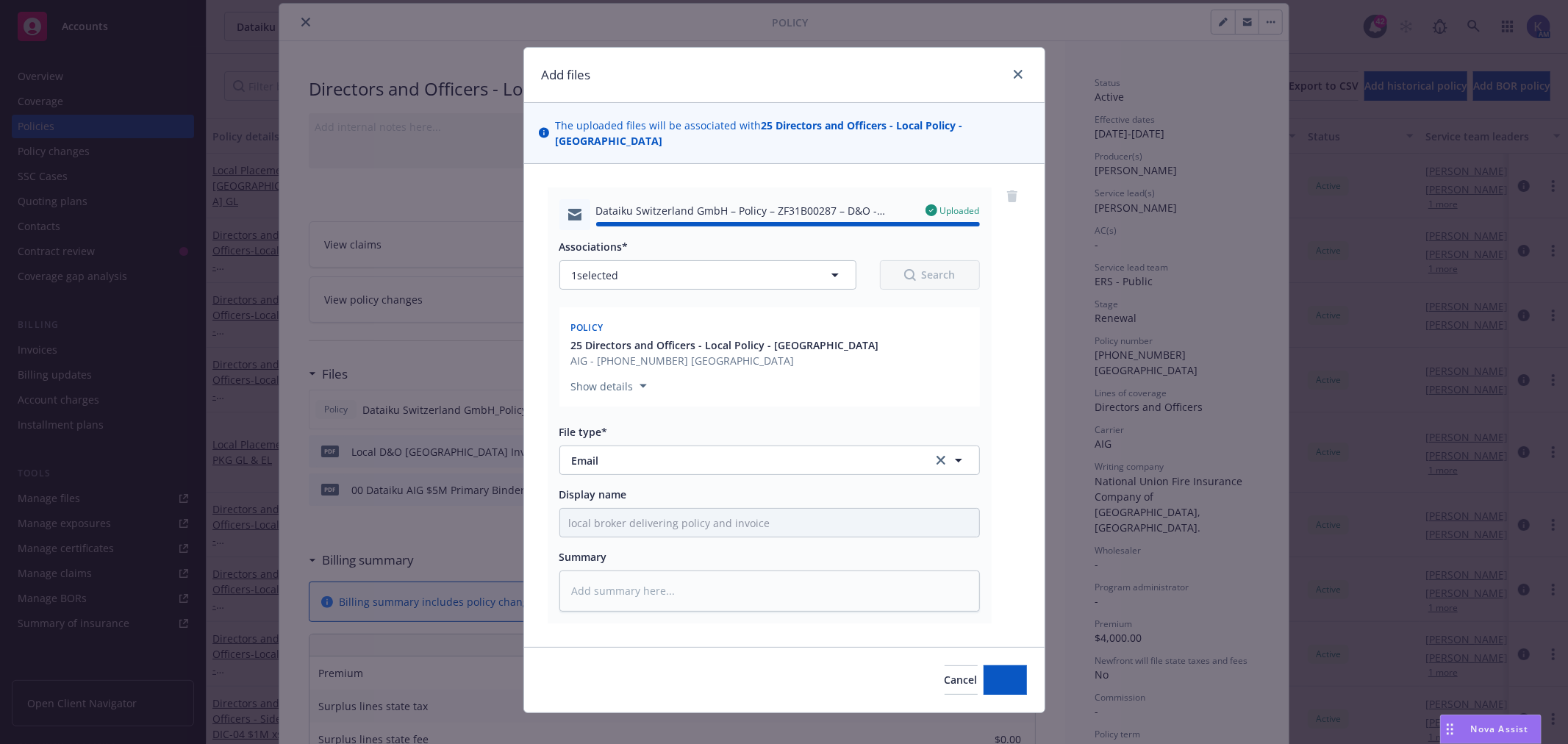
type textarea "x"
